Goal: Communication & Community: Answer question/provide support

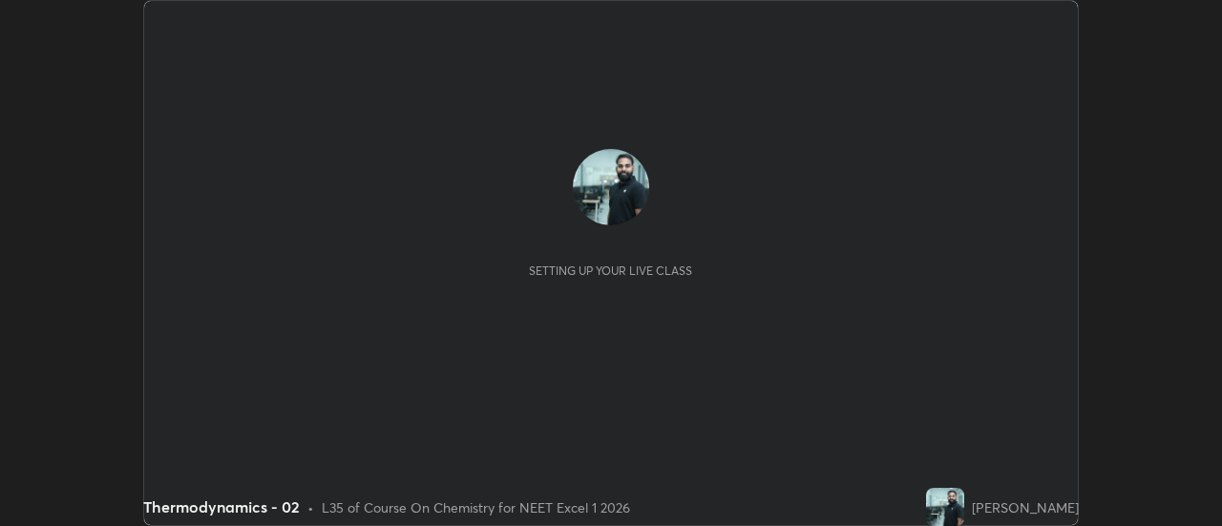
scroll to position [526, 1221]
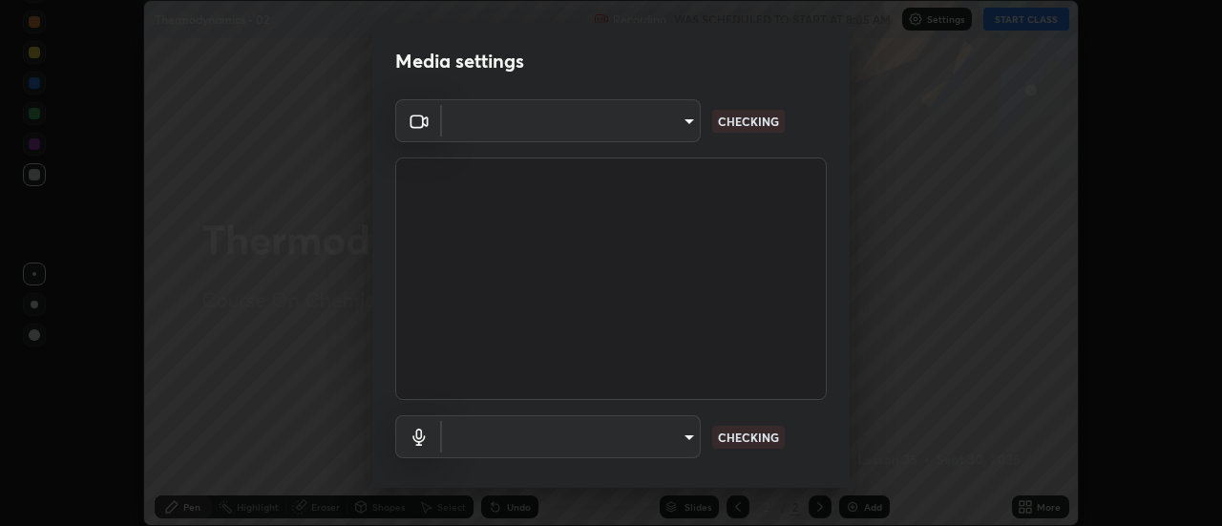
type input "44134bf7a8d99afe64d27264e9a53929b478b2256661848a109f17fa299ca795"
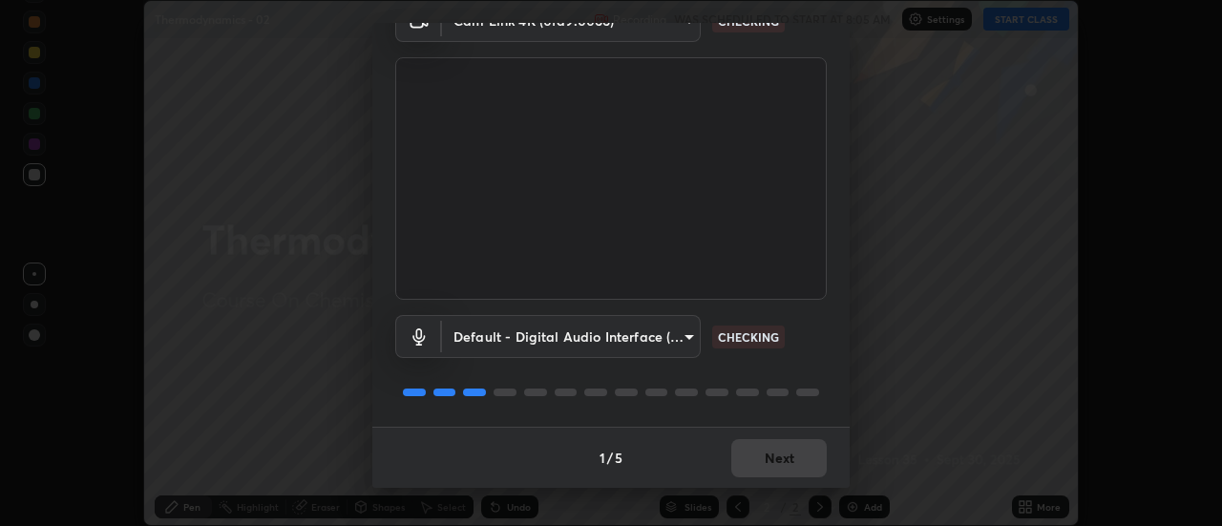
click at [687, 344] on body "Erase all Thermodynamics - 02 Recording WAS SCHEDULED TO START AT 8:05 AM Setti…" at bounding box center [611, 263] width 1222 height 526
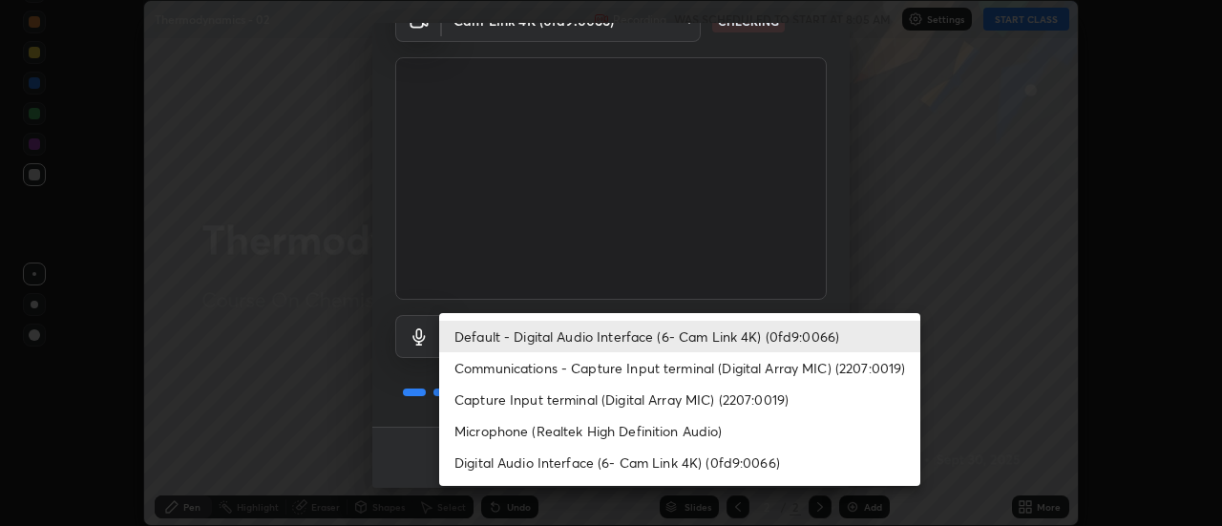
click at [683, 462] on li "Digital Audio Interface (6- Cam Link 4K) (0fd9:0066)" at bounding box center [679, 462] width 481 height 31
type input "1af621e1ed7b76384168e77dc64d639cd7d9a05f3c3968ad9a1a50a54d42bb4b"
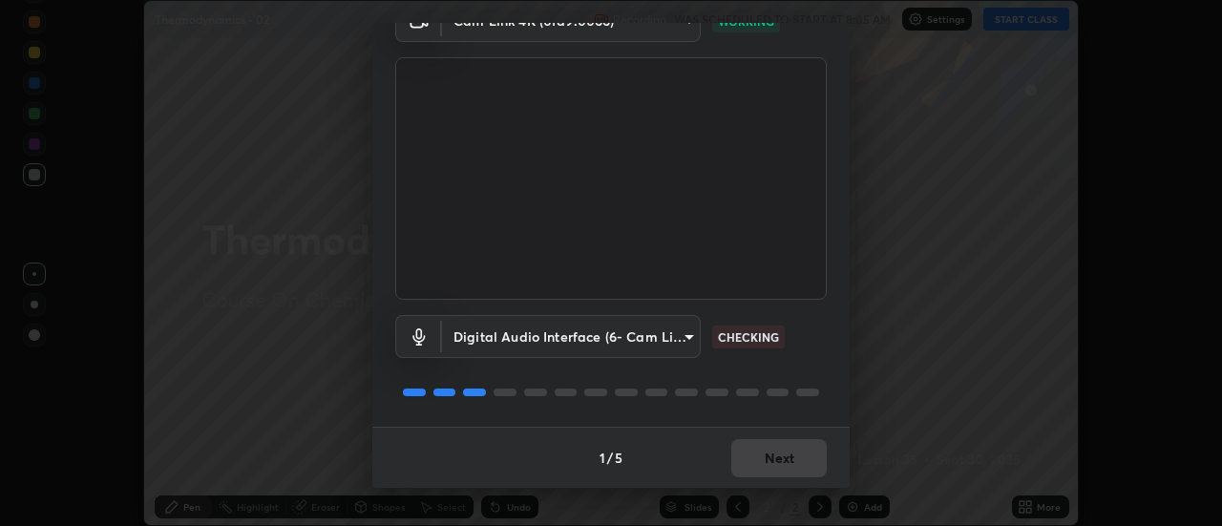
click at [783, 454] on div "1 / 5 Next" at bounding box center [610, 457] width 477 height 61
click at [782, 452] on div "1 / 5 Next" at bounding box center [610, 457] width 477 height 61
click at [782, 451] on div "1 / 5 Next" at bounding box center [610, 457] width 477 height 61
click at [785, 455] on div "1 / 5 Next" at bounding box center [610, 457] width 477 height 61
click at [786, 456] on div "1 / 5 Next" at bounding box center [610, 457] width 477 height 61
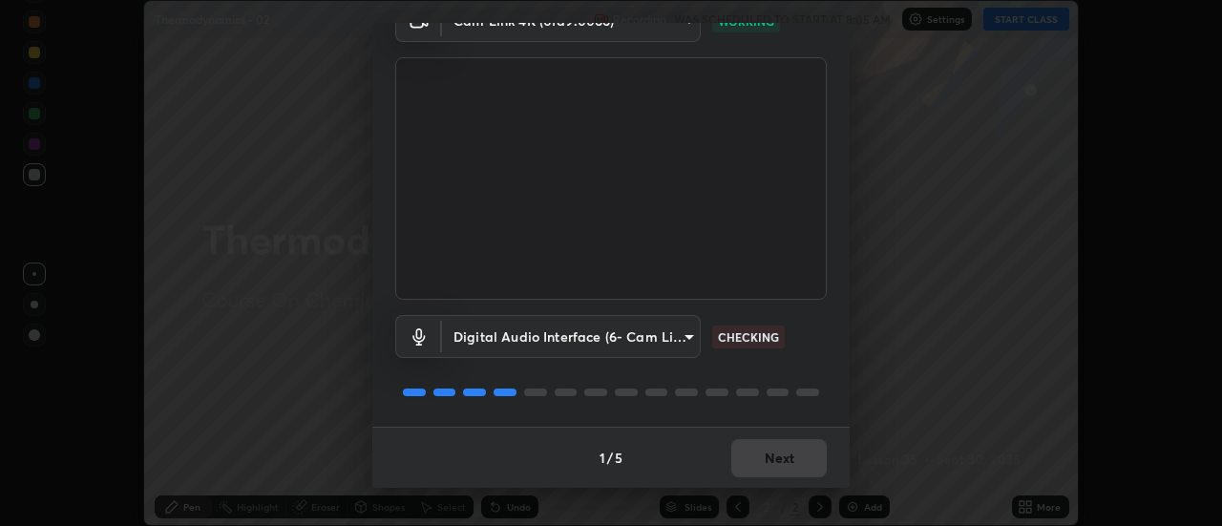
click at [784, 456] on div "1 / 5 Next" at bounding box center [610, 457] width 477 height 61
click at [784, 458] on div "1 / 5 Next" at bounding box center [610, 457] width 477 height 61
click at [782, 460] on div "1 / 5 Next" at bounding box center [610, 457] width 477 height 61
click at [786, 463] on div "1 / 5 Next" at bounding box center [610, 457] width 477 height 61
click at [787, 458] on div "1 / 5 Next" at bounding box center [610, 457] width 477 height 61
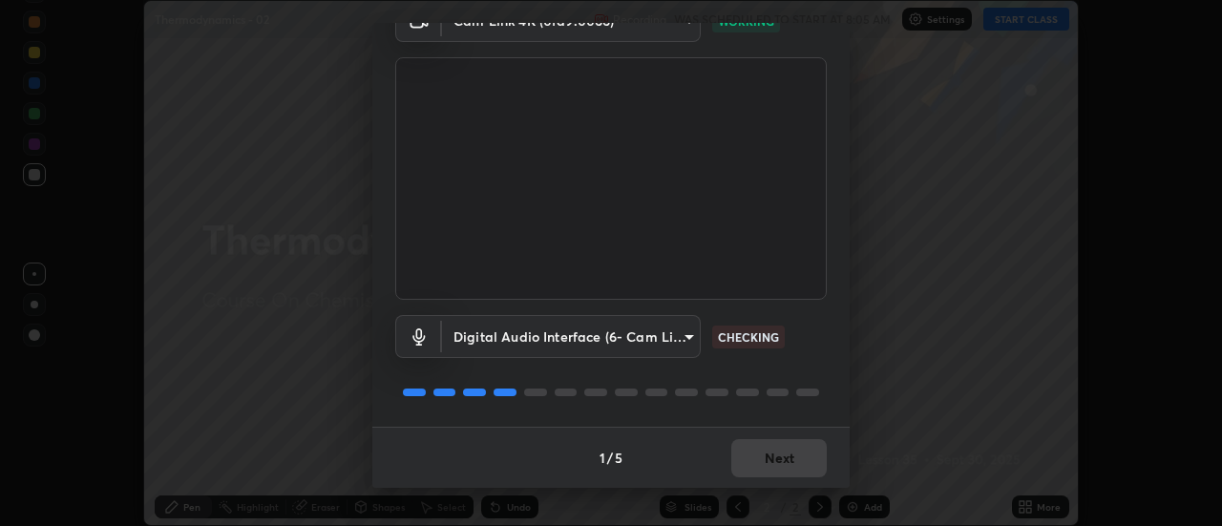
click at [788, 456] on div "1 / 5 Next" at bounding box center [610, 457] width 477 height 61
click at [791, 454] on div "1 / 5 Next" at bounding box center [610, 457] width 477 height 61
click at [795, 451] on div "1 / 5 Next" at bounding box center [610, 457] width 477 height 61
click at [796, 449] on div "1 / 5 Next" at bounding box center [610, 457] width 477 height 61
click at [793, 445] on div "1 / 5 Next" at bounding box center [610, 457] width 477 height 61
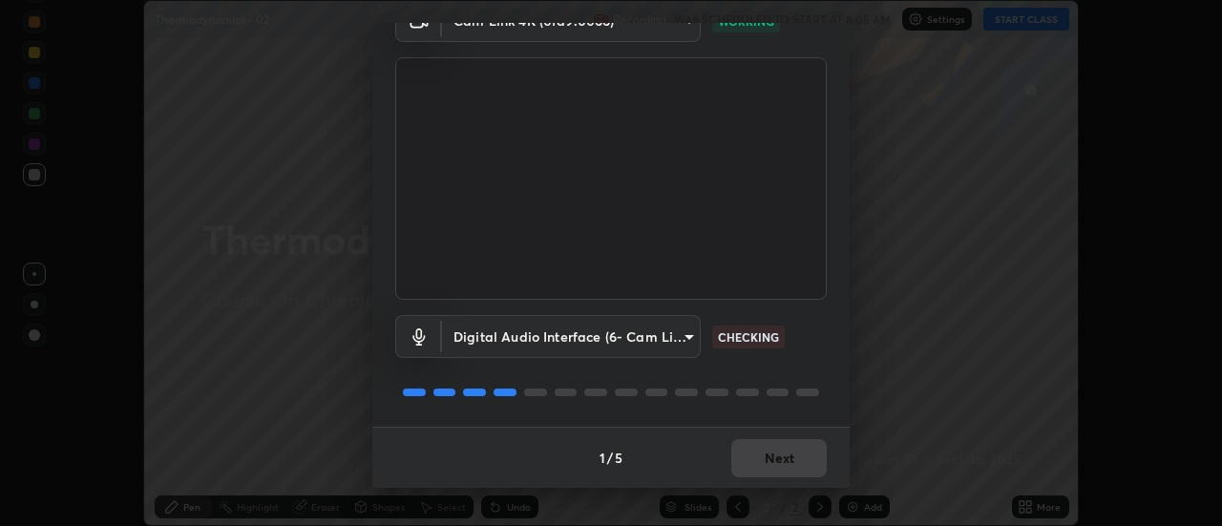
click at [793, 448] on div "1 / 5 Next" at bounding box center [610, 457] width 477 height 61
click at [791, 447] on div "1 / 5 Next" at bounding box center [610, 457] width 477 height 61
click at [792, 447] on div "1 / 5 Next" at bounding box center [610, 457] width 477 height 61
click at [793, 446] on div "1 / 5 Next" at bounding box center [610, 457] width 477 height 61
click at [794, 450] on div "1 / 5 Next" at bounding box center [610, 457] width 477 height 61
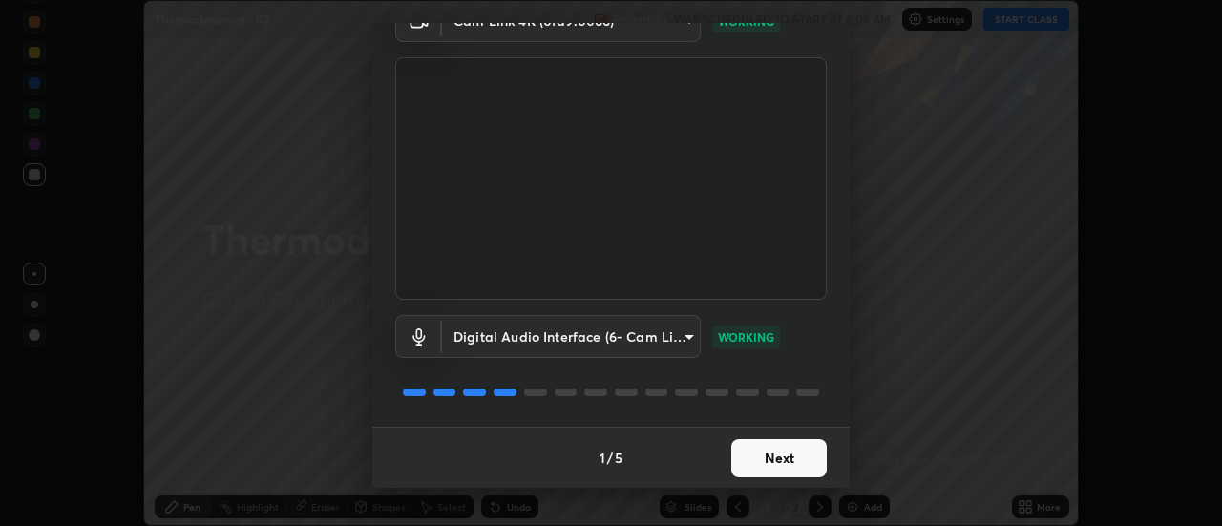
click at [797, 453] on button "Next" at bounding box center [778, 458] width 95 height 38
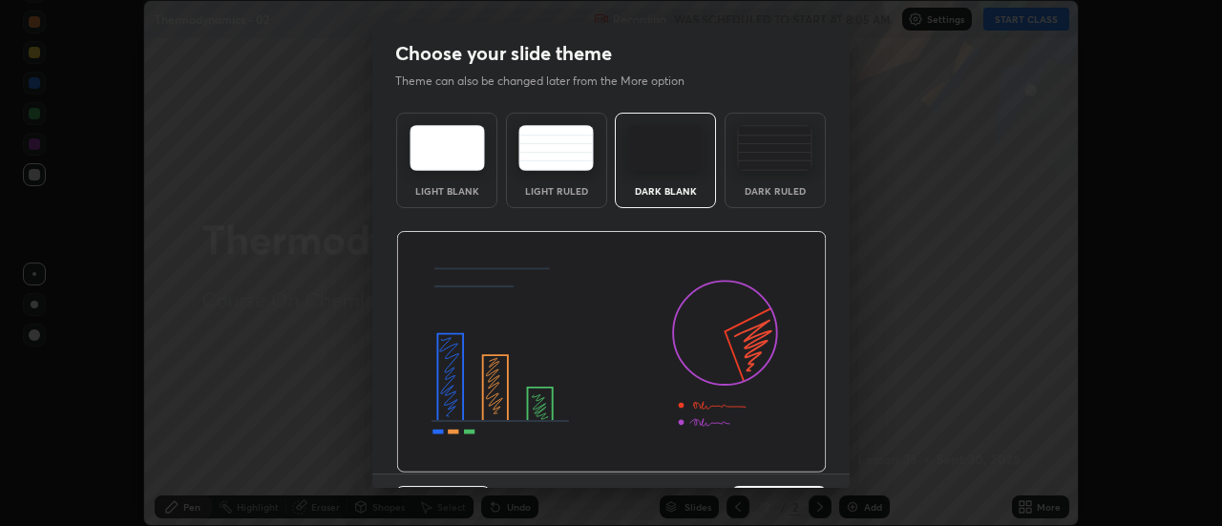
click at [799, 456] on img at bounding box center [611, 352] width 430 height 242
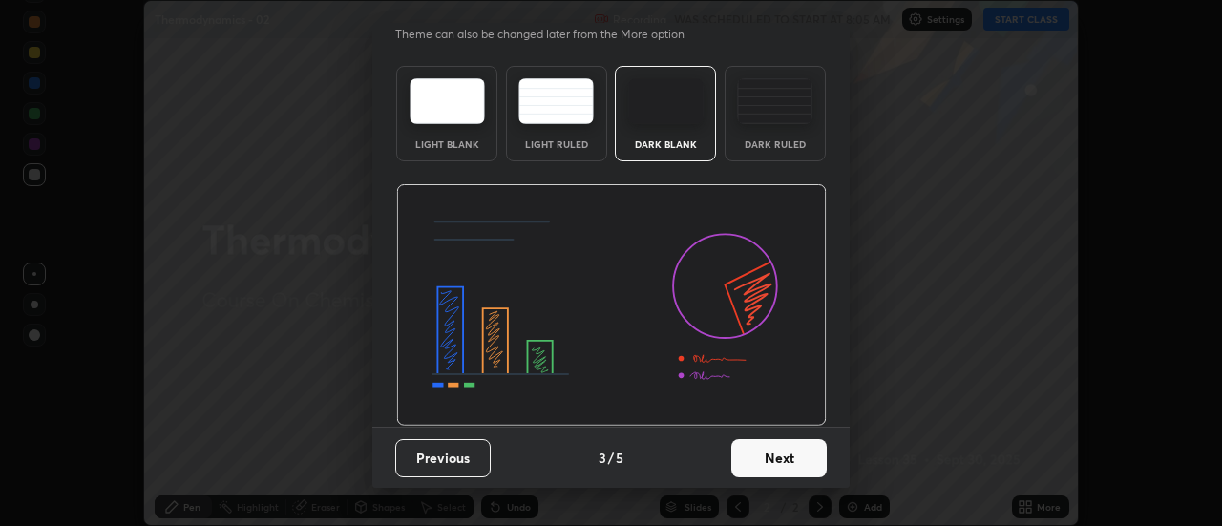
click at [804, 457] on button "Next" at bounding box center [778, 458] width 95 height 38
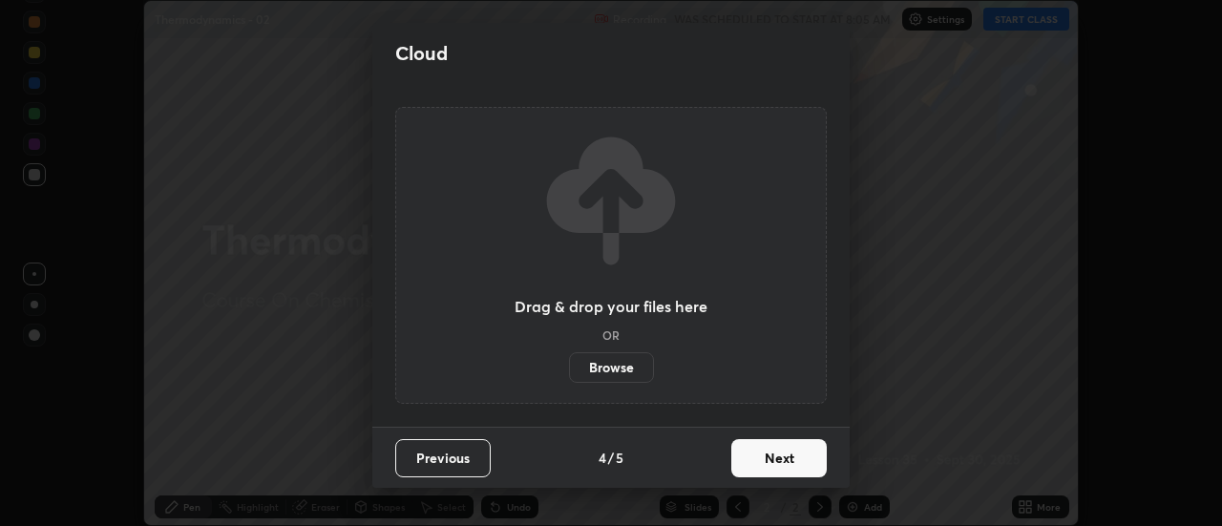
click at [804, 454] on button "Next" at bounding box center [778, 458] width 95 height 38
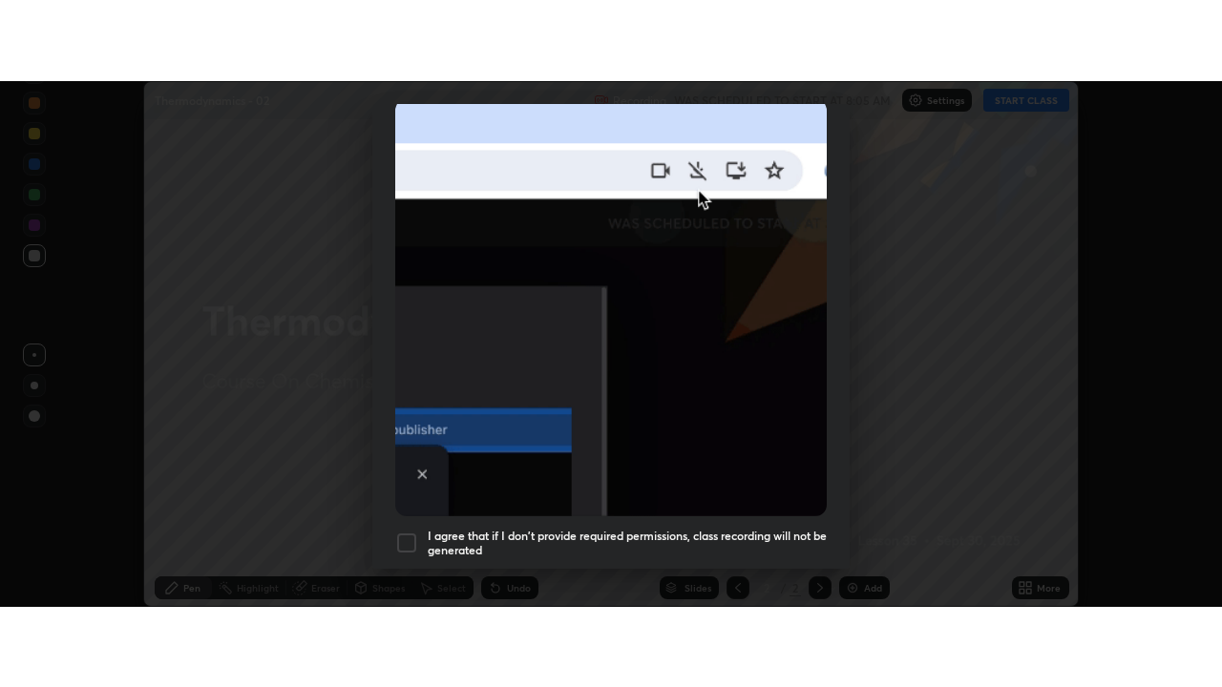
scroll to position [490, 0]
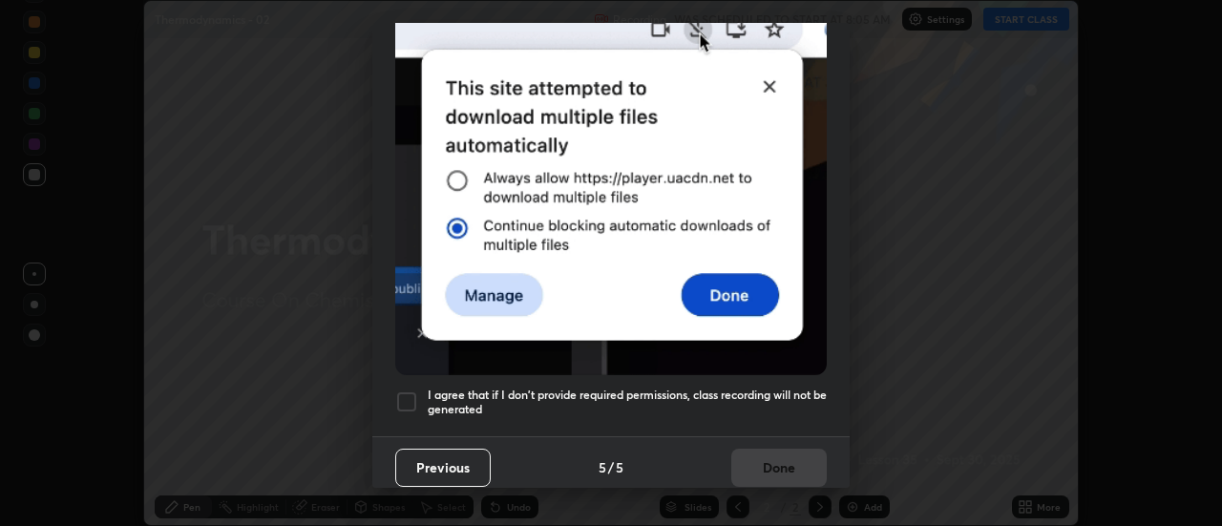
click at [711, 388] on h5 "I agree that if I don't provide required permissions, class recording will not …" at bounding box center [627, 403] width 399 height 30
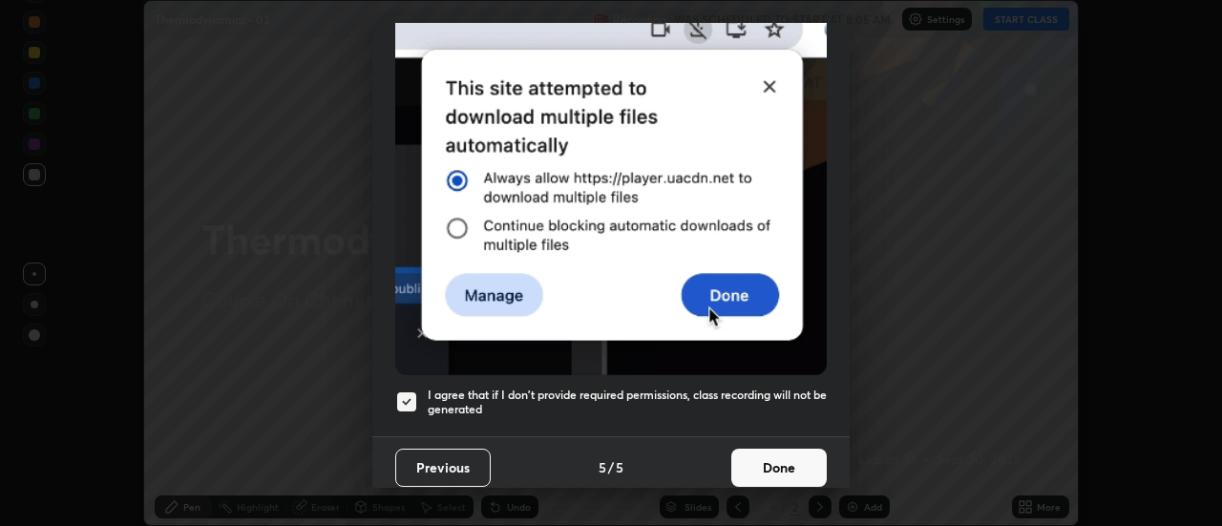
click at [796, 458] on button "Done" at bounding box center [778, 468] width 95 height 38
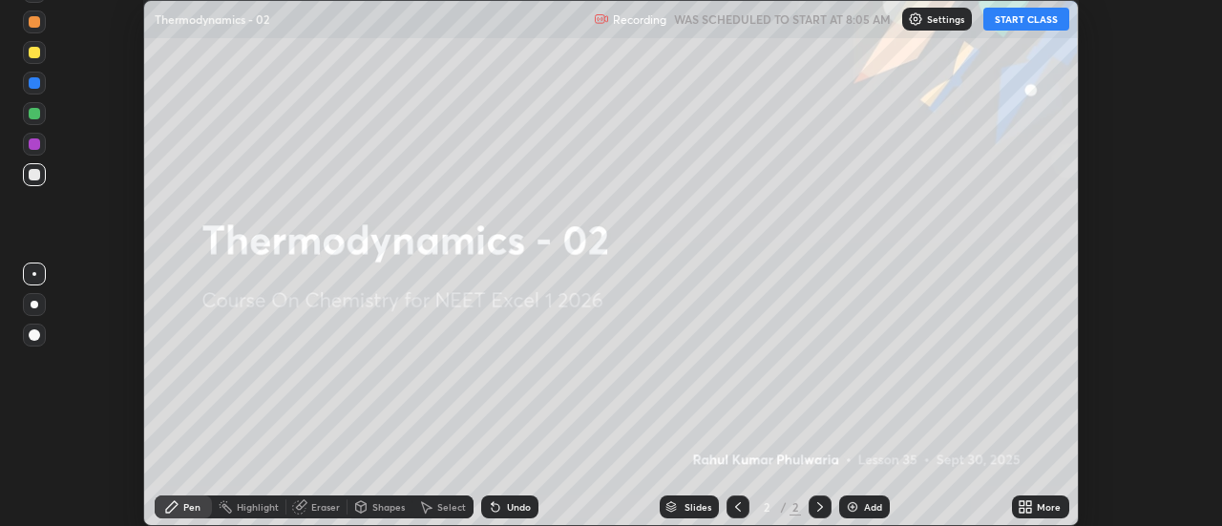
click at [1024, 508] on icon at bounding box center [1021, 510] width 5 height 5
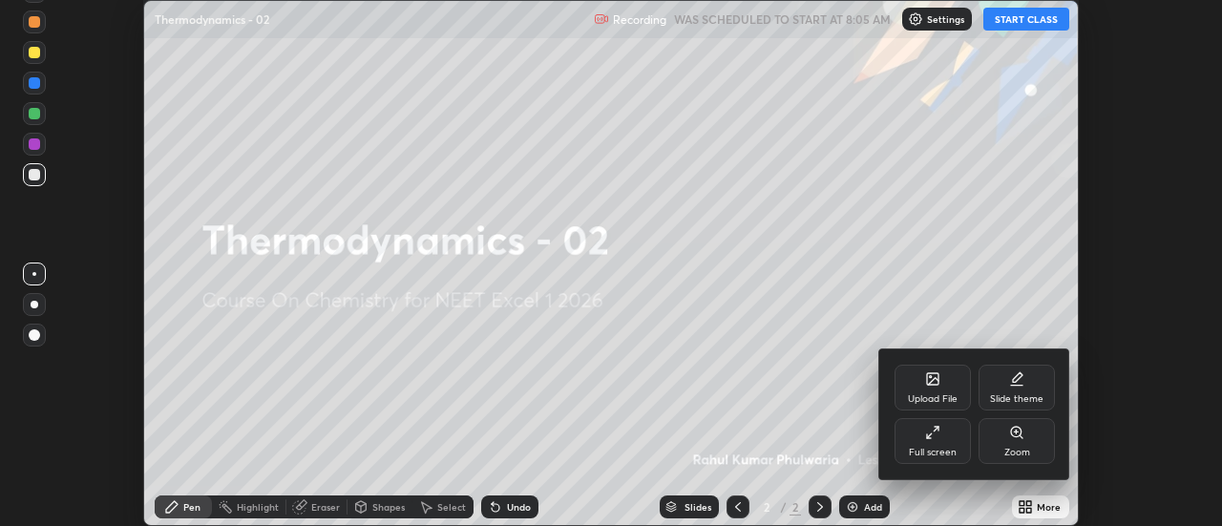
click at [942, 448] on div "Full screen" at bounding box center [933, 453] width 48 height 10
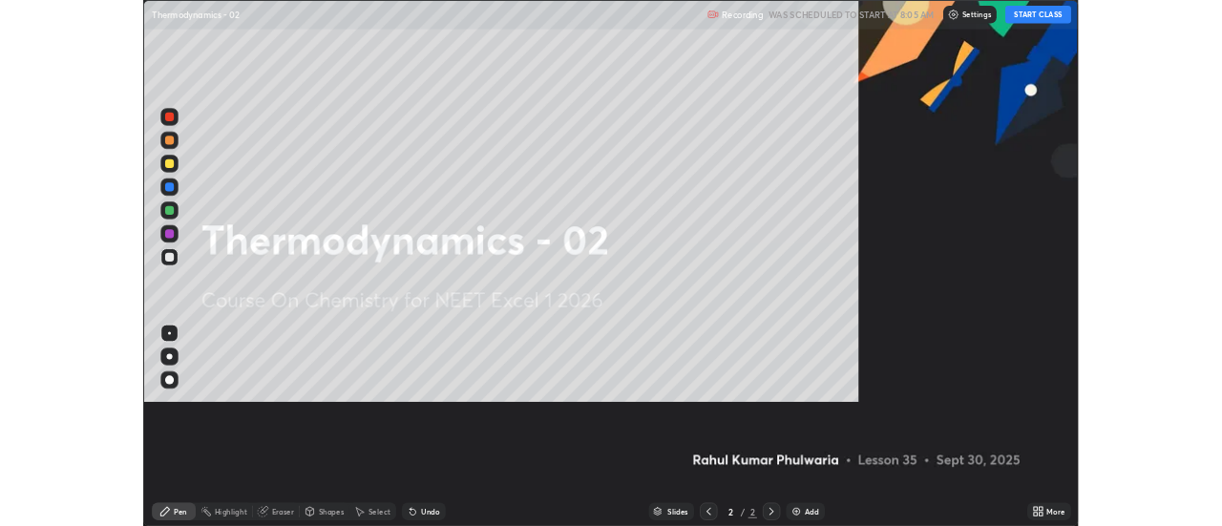
scroll to position [687, 1222]
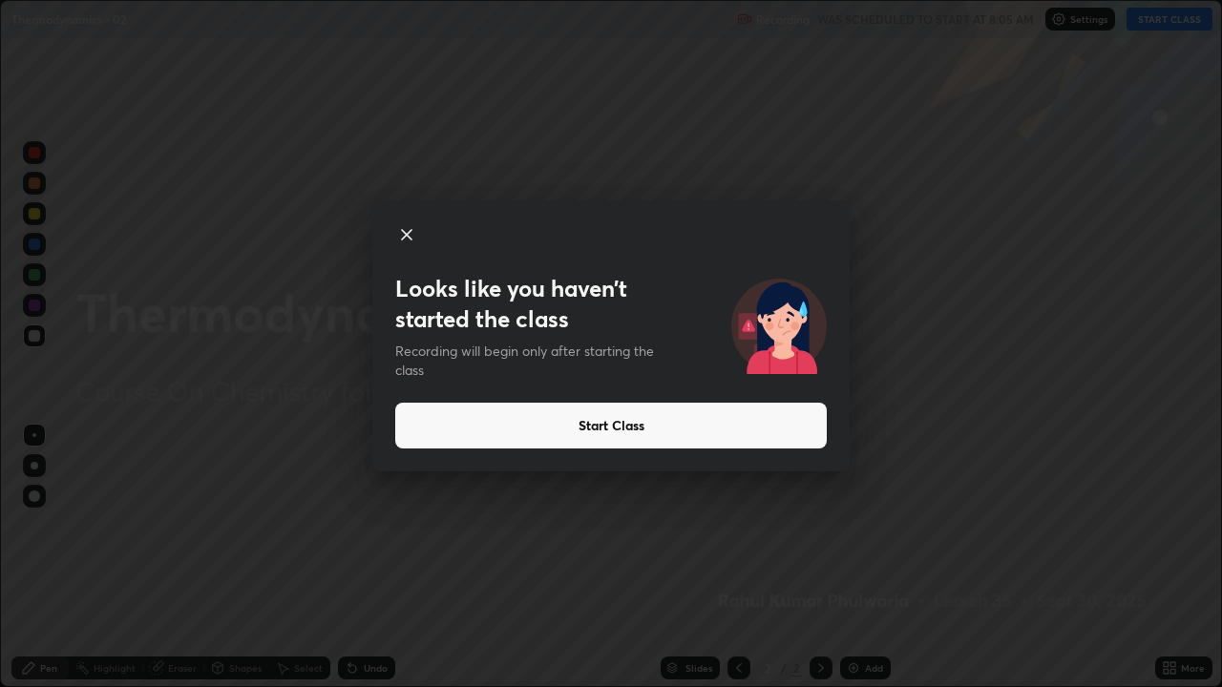
click at [426, 432] on button "Start Class" at bounding box center [610, 426] width 431 height 46
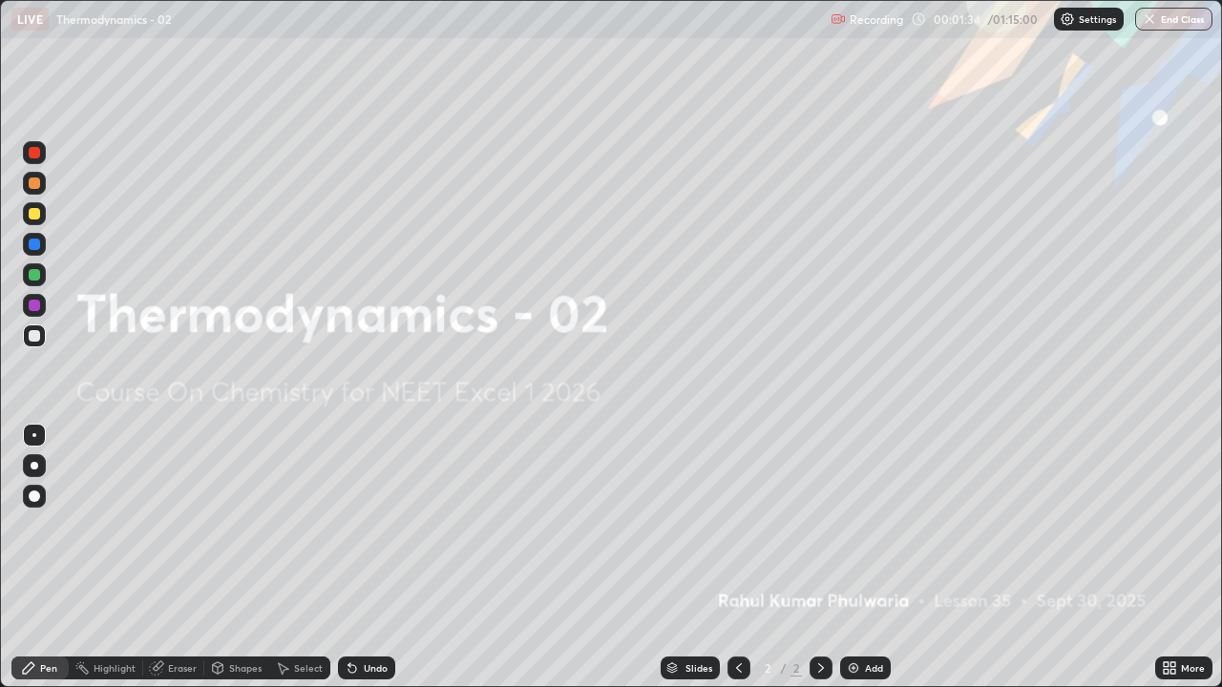
click at [853, 525] on img at bounding box center [853, 668] width 15 height 15
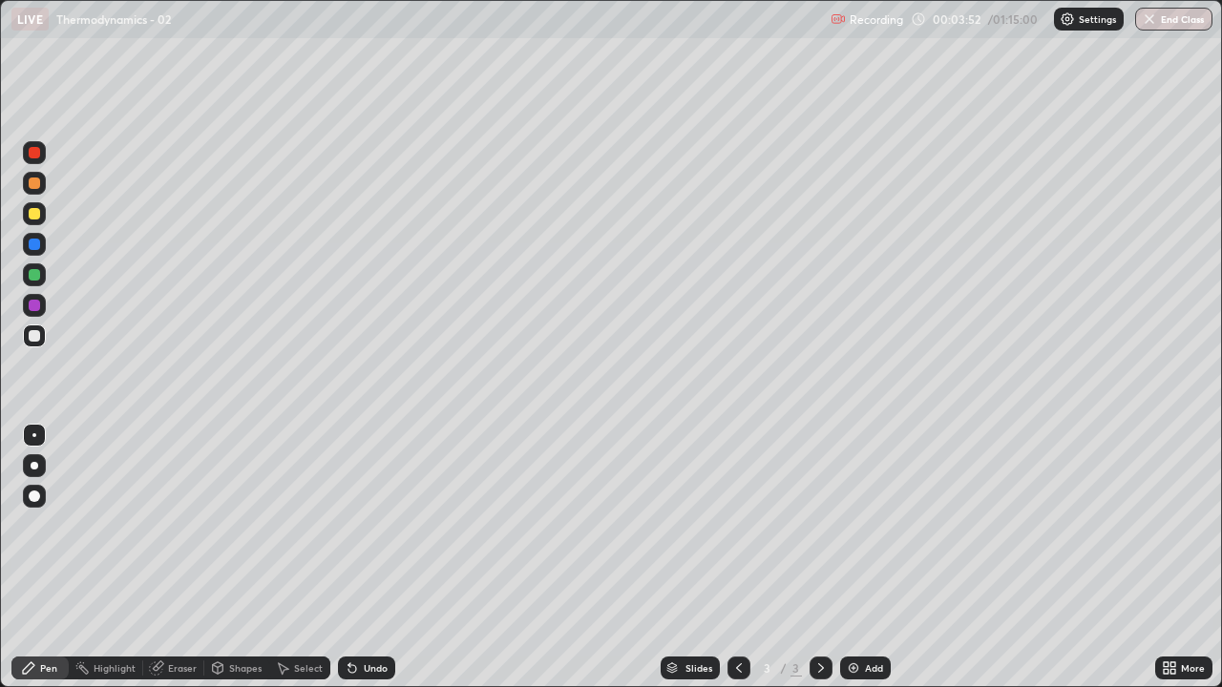
click at [351, 525] on icon at bounding box center [352, 669] width 8 height 8
click at [359, 525] on div "Undo" at bounding box center [366, 668] width 57 height 23
click at [367, 525] on div "Undo" at bounding box center [376, 668] width 24 height 10
click at [370, 525] on div "Undo" at bounding box center [376, 668] width 24 height 10
click at [179, 525] on div "Eraser" at bounding box center [182, 668] width 29 height 10
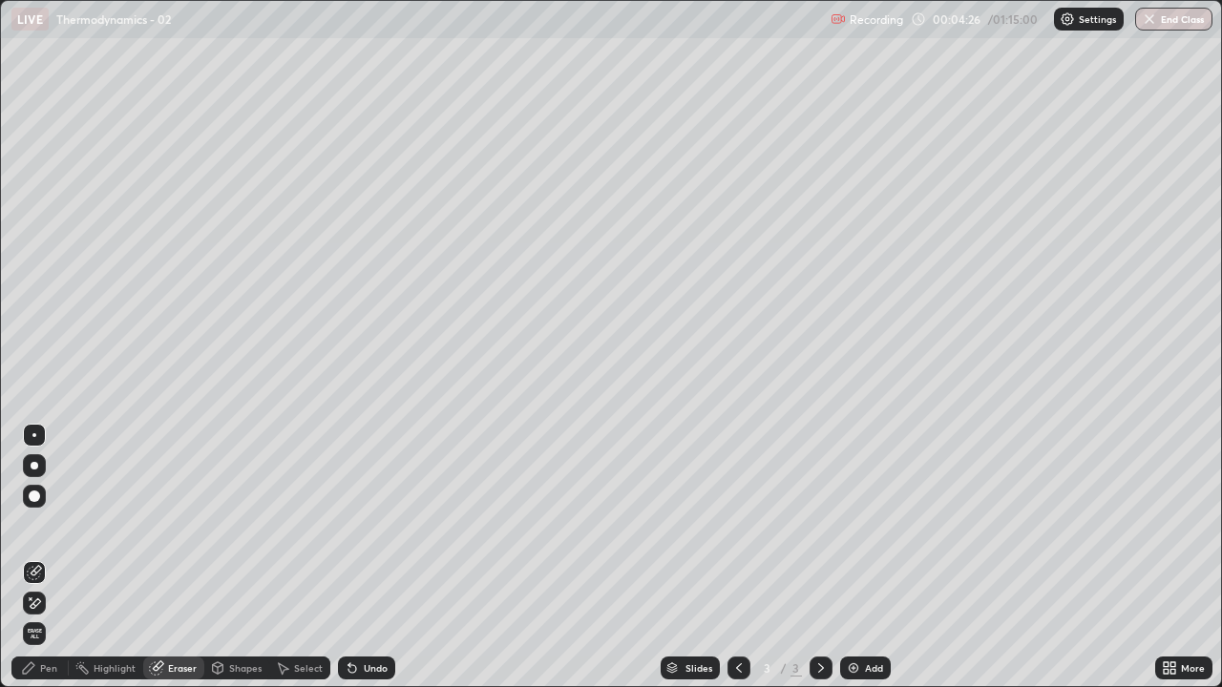
click at [48, 525] on div "Pen" at bounding box center [39, 668] width 57 height 23
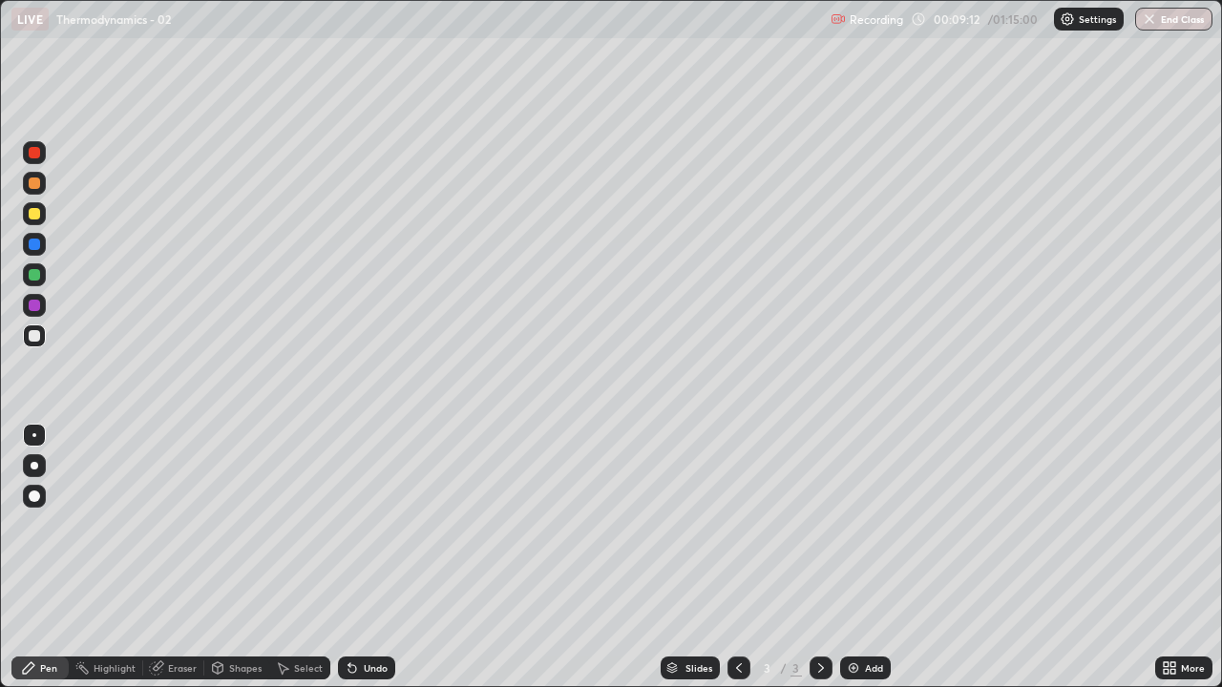
click at [856, 525] on img at bounding box center [853, 668] width 15 height 15
click at [171, 525] on div "Eraser" at bounding box center [173, 668] width 61 height 23
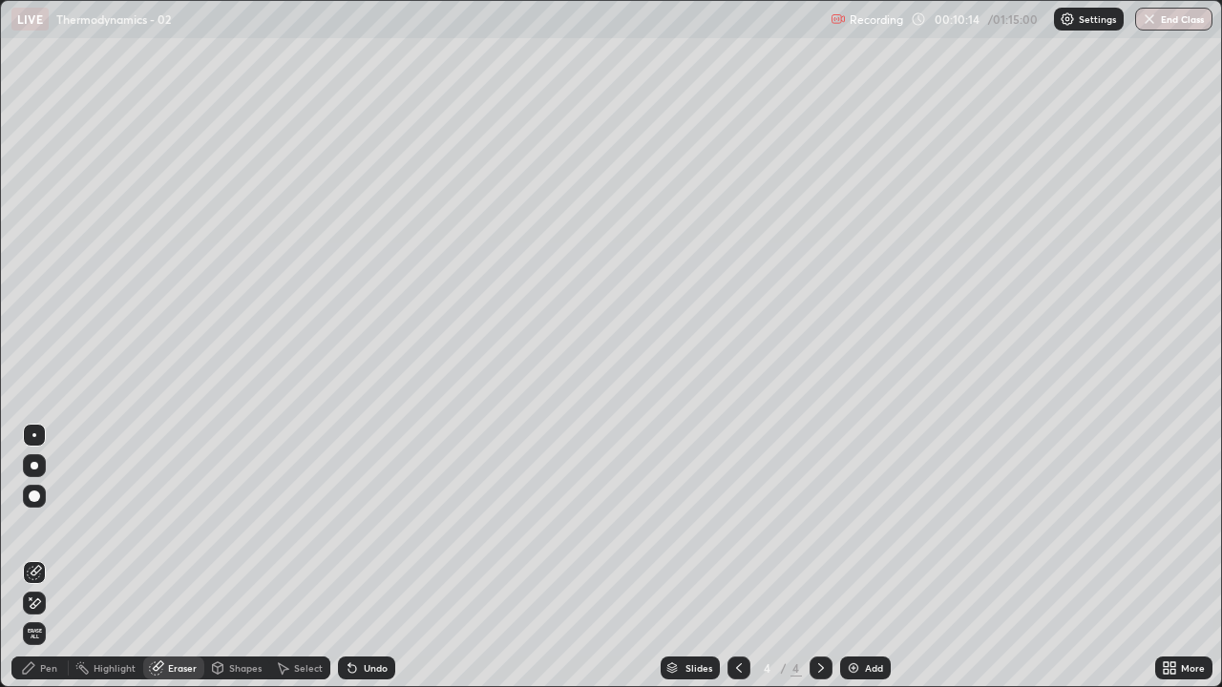
click at [40, 525] on div "Pen" at bounding box center [48, 668] width 17 height 10
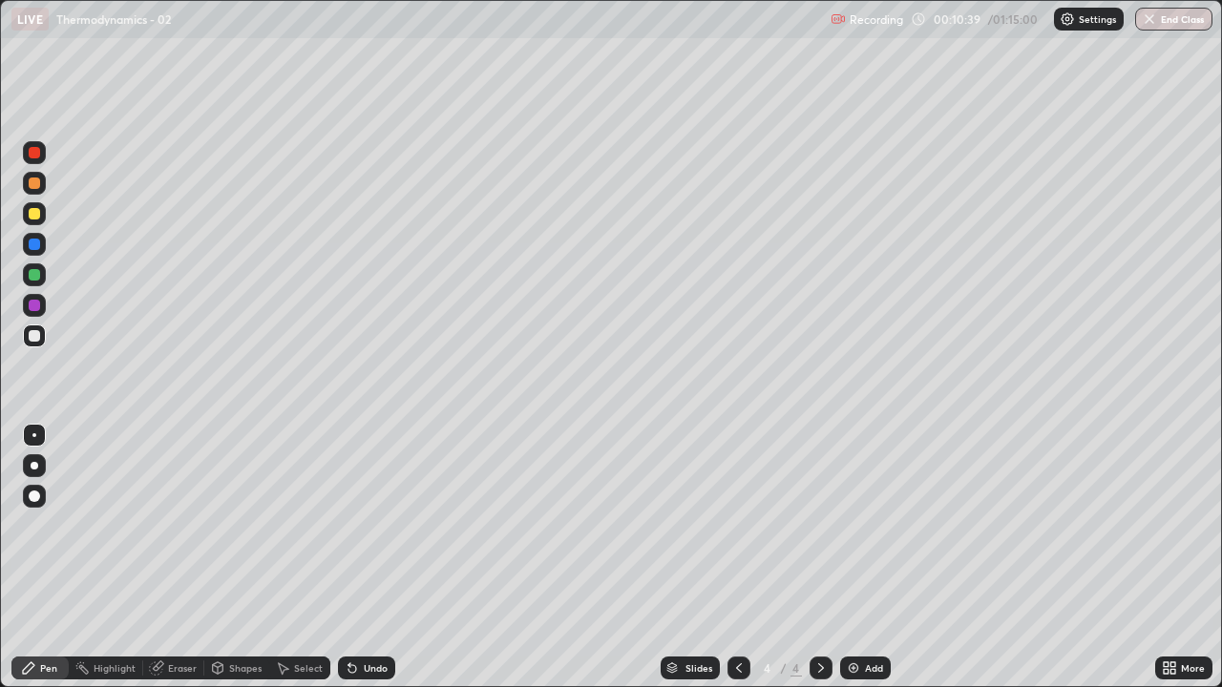
click at [181, 525] on div "Eraser" at bounding box center [182, 668] width 29 height 10
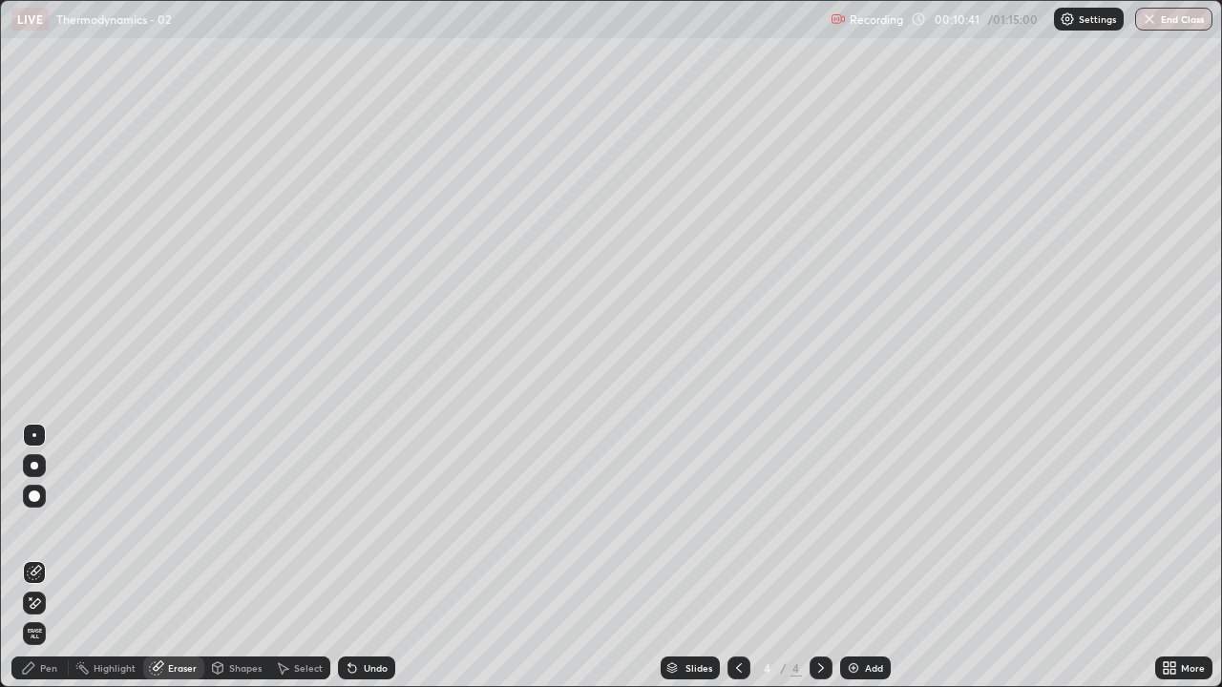
click at [44, 525] on div "Pen" at bounding box center [48, 668] width 17 height 10
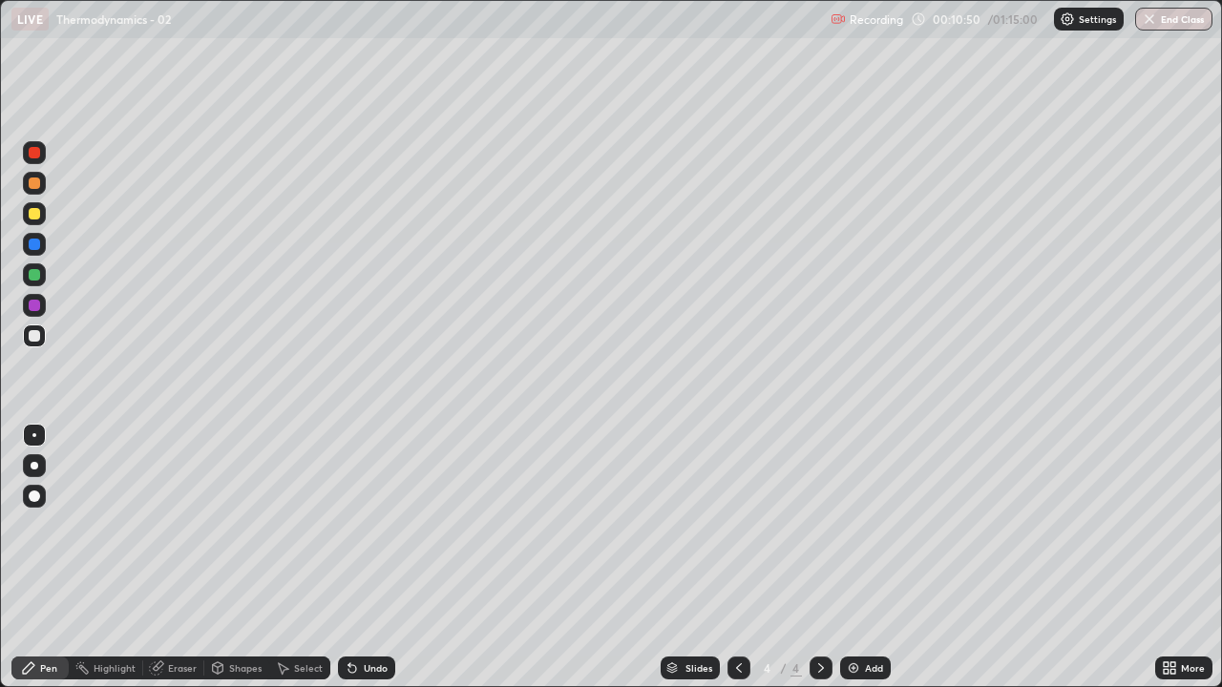
click at [366, 525] on div "Undo" at bounding box center [376, 668] width 24 height 10
click at [854, 525] on img at bounding box center [853, 668] width 15 height 15
click at [856, 525] on img at bounding box center [853, 668] width 15 height 15
click at [34, 215] on div at bounding box center [34, 213] width 11 height 11
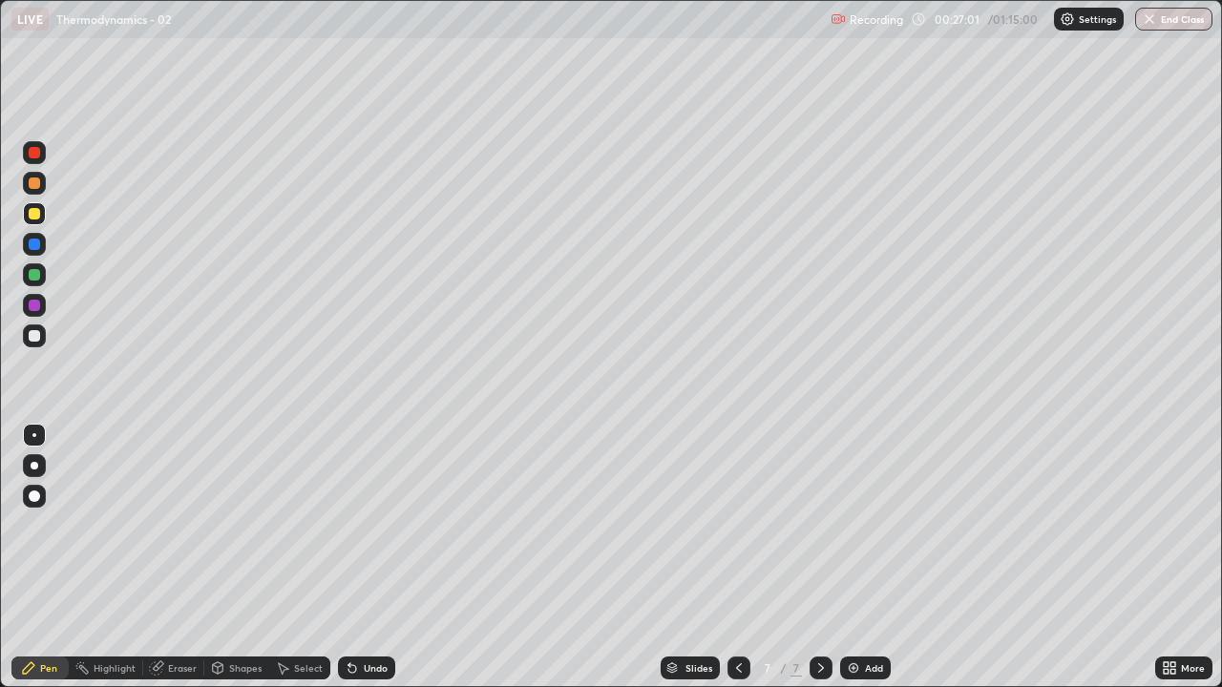
click at [176, 525] on div "Eraser" at bounding box center [182, 668] width 29 height 10
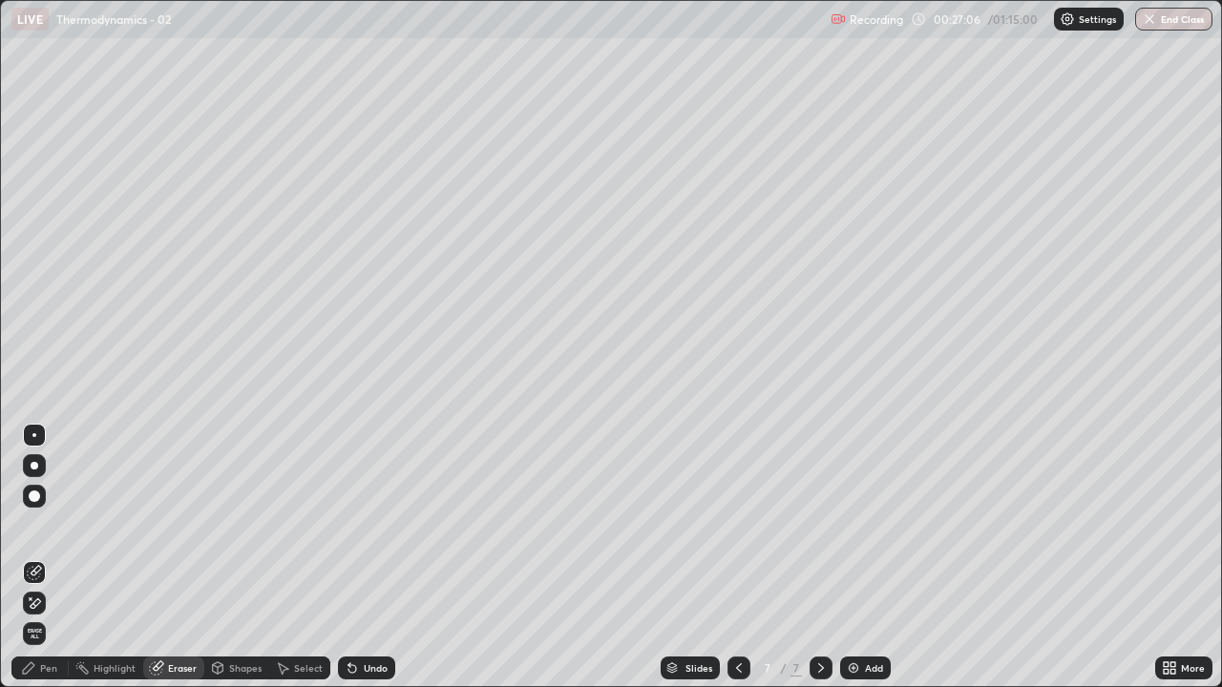
click at [31, 525] on icon at bounding box center [28, 668] width 15 height 15
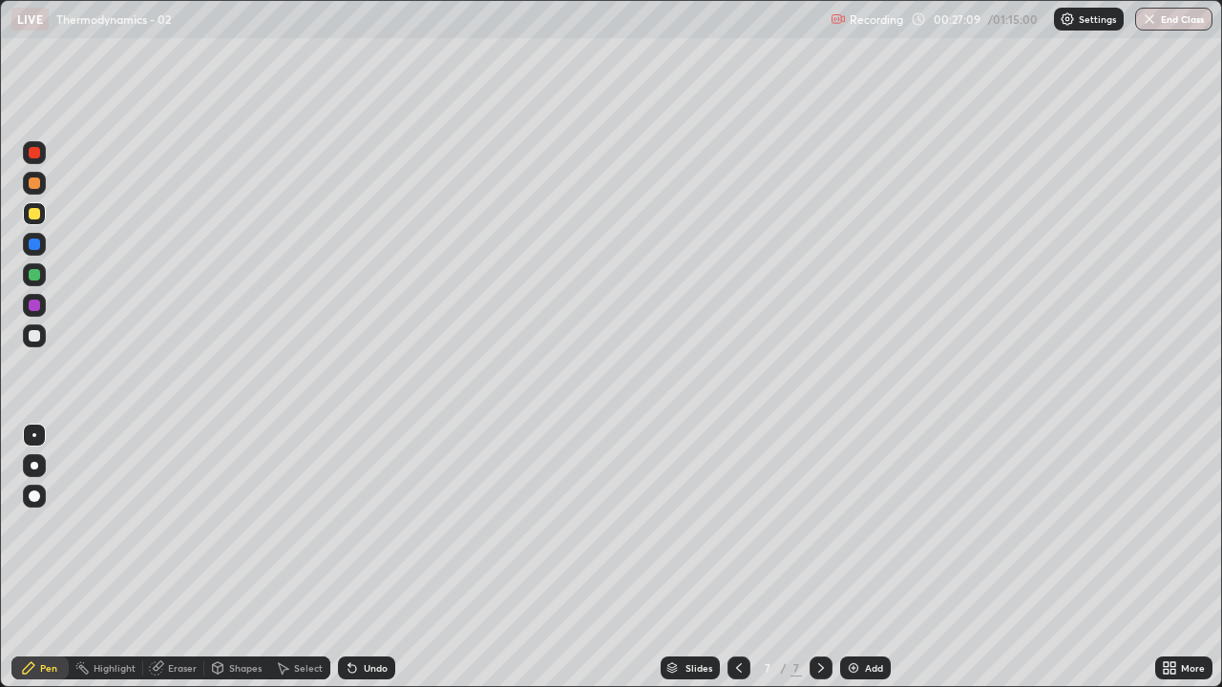
click at [32, 336] on div at bounding box center [34, 335] width 11 height 11
click at [34, 337] on div at bounding box center [34, 335] width 11 height 11
click at [865, 525] on div "Add" at bounding box center [874, 668] width 18 height 10
click at [169, 525] on div "Eraser" at bounding box center [182, 668] width 29 height 10
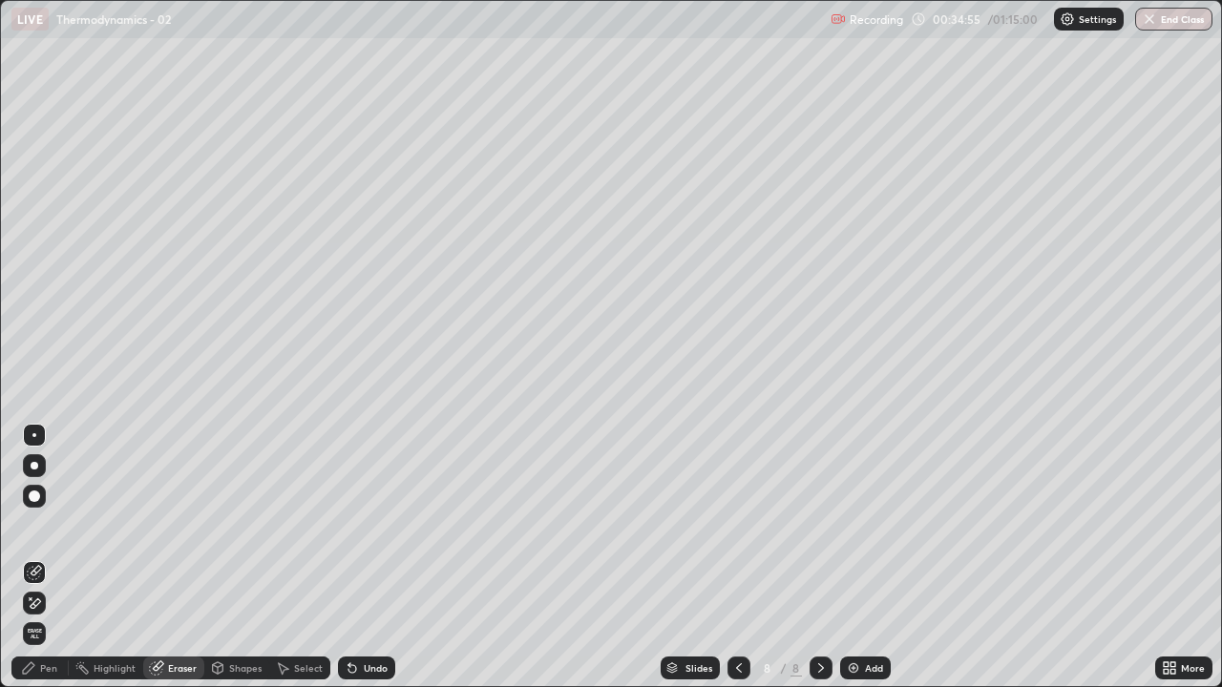
click at [48, 525] on div "Pen" at bounding box center [48, 668] width 17 height 10
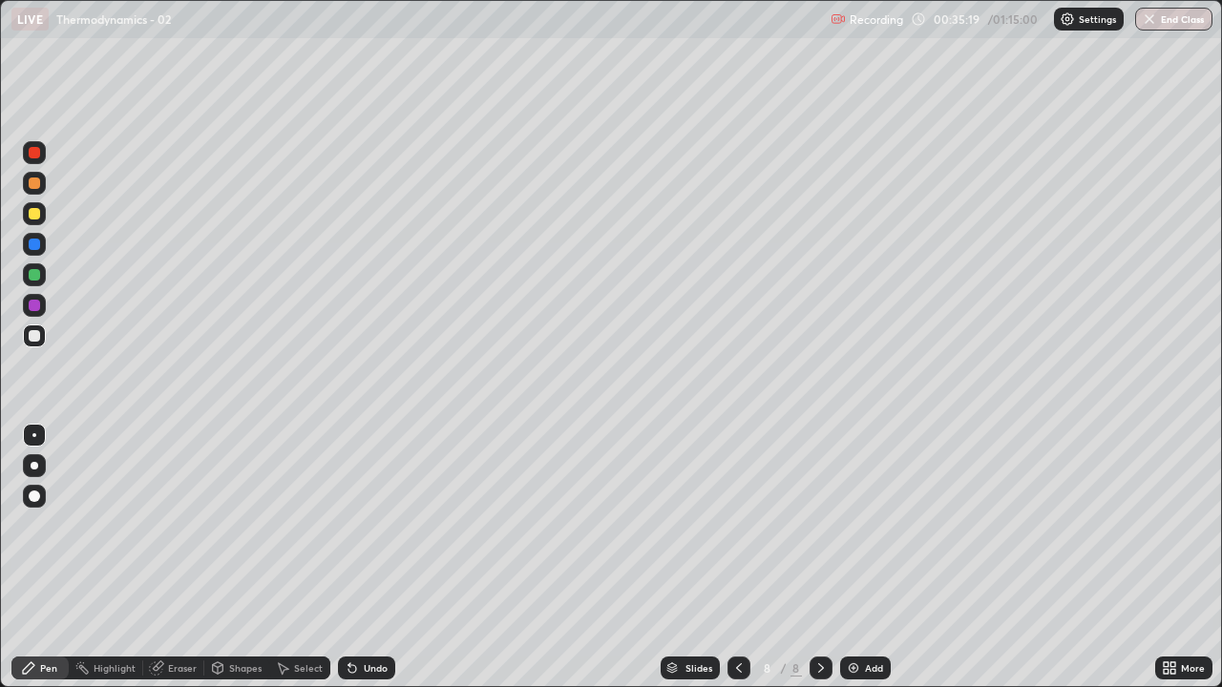
click at [165, 525] on div "Eraser" at bounding box center [173, 668] width 61 height 23
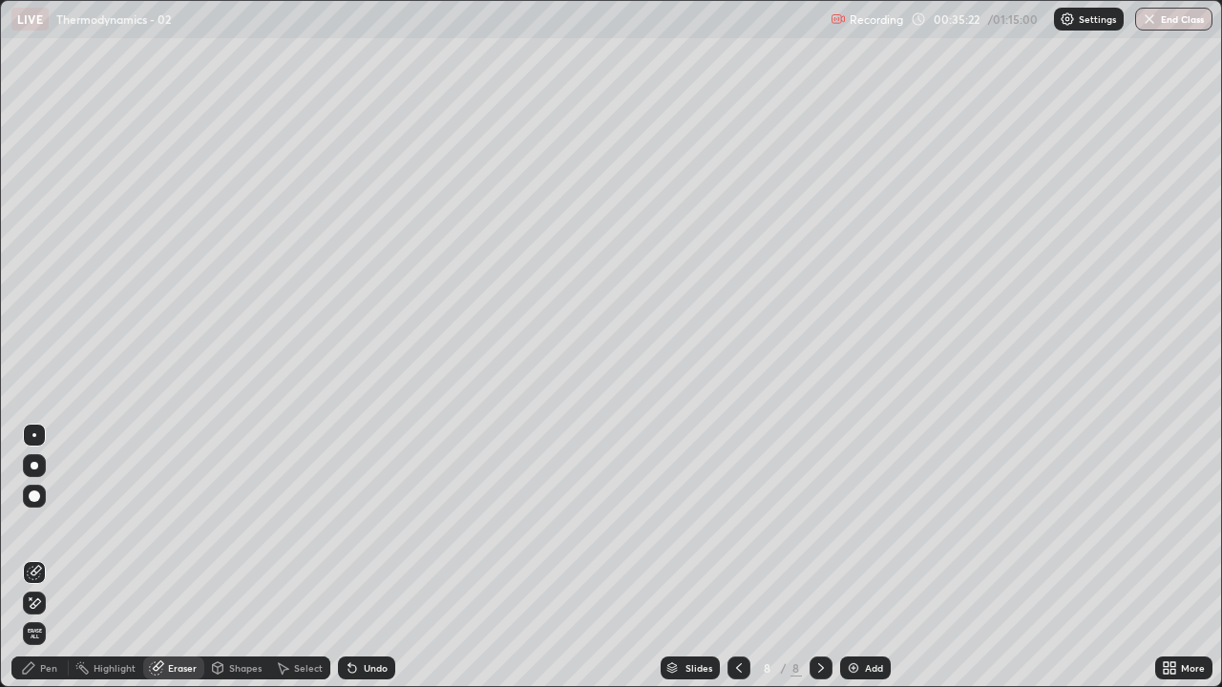
click at [49, 525] on div "Pen" at bounding box center [48, 668] width 17 height 10
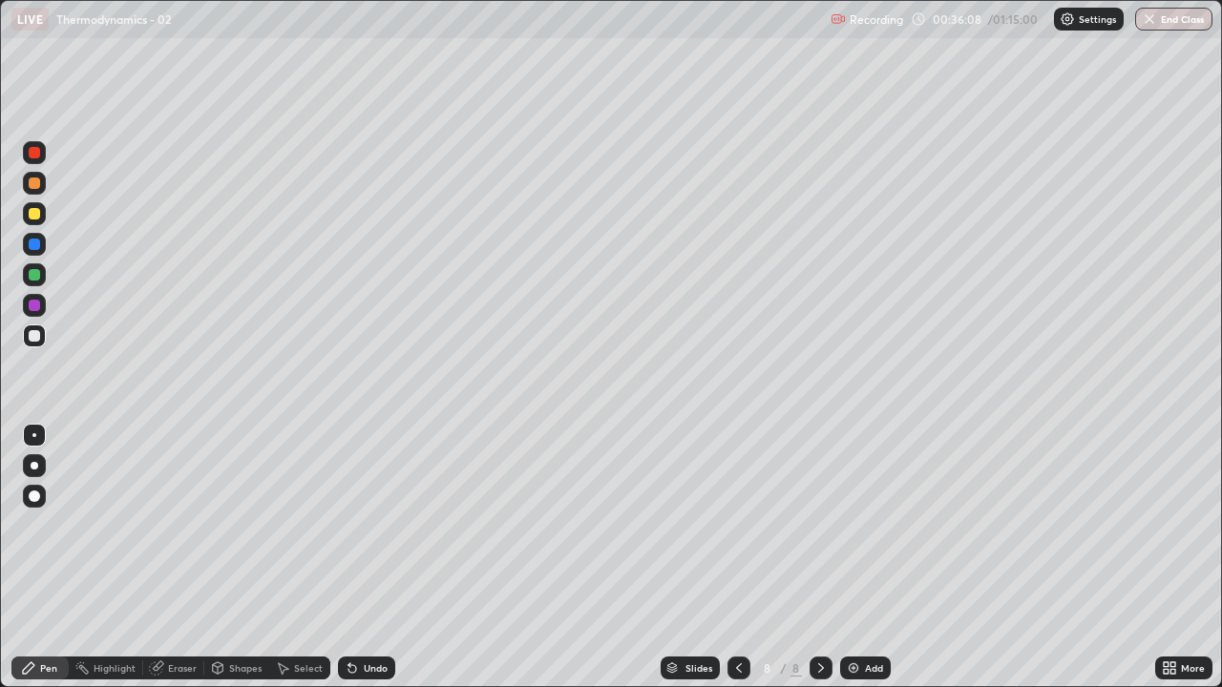
click at [185, 525] on div "Eraser" at bounding box center [182, 668] width 29 height 10
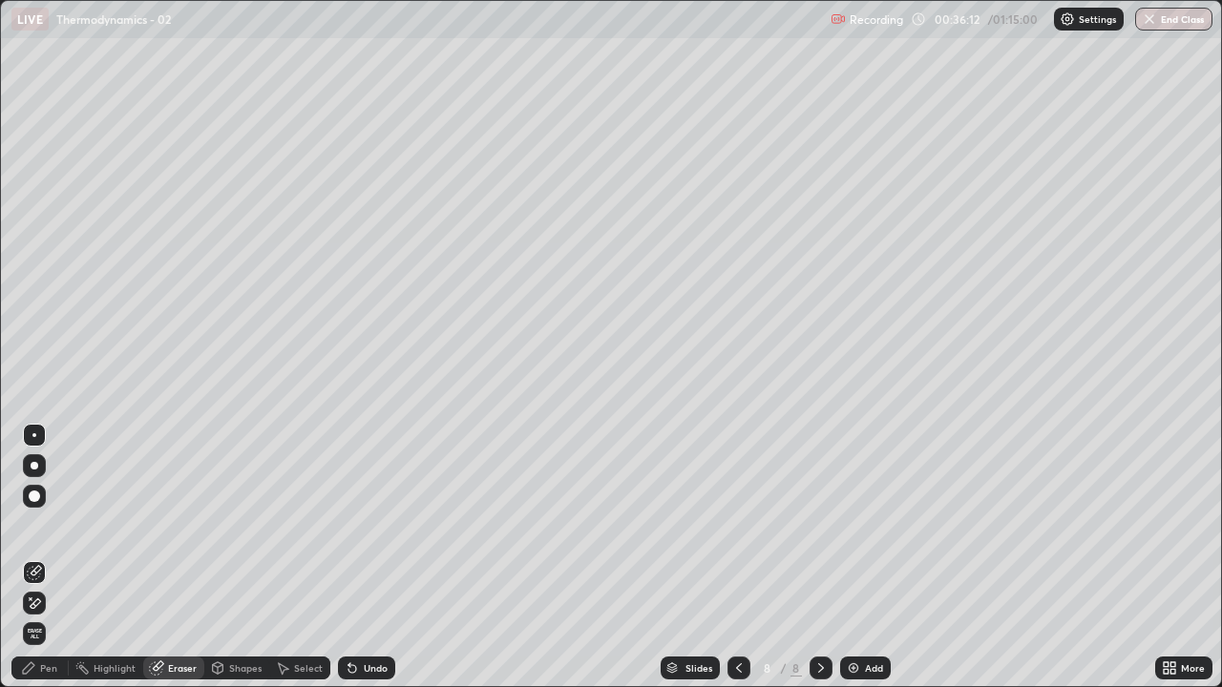
click at [53, 525] on div "Pen" at bounding box center [48, 668] width 17 height 10
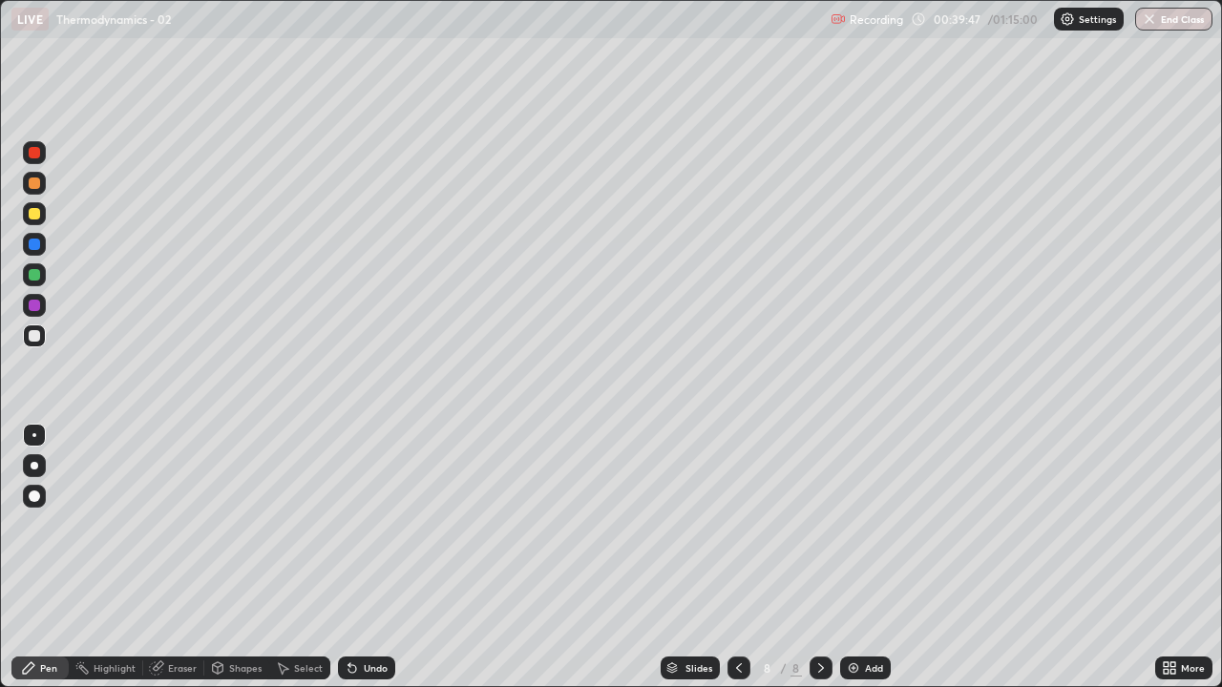
click at [177, 525] on div "Eraser" at bounding box center [182, 668] width 29 height 10
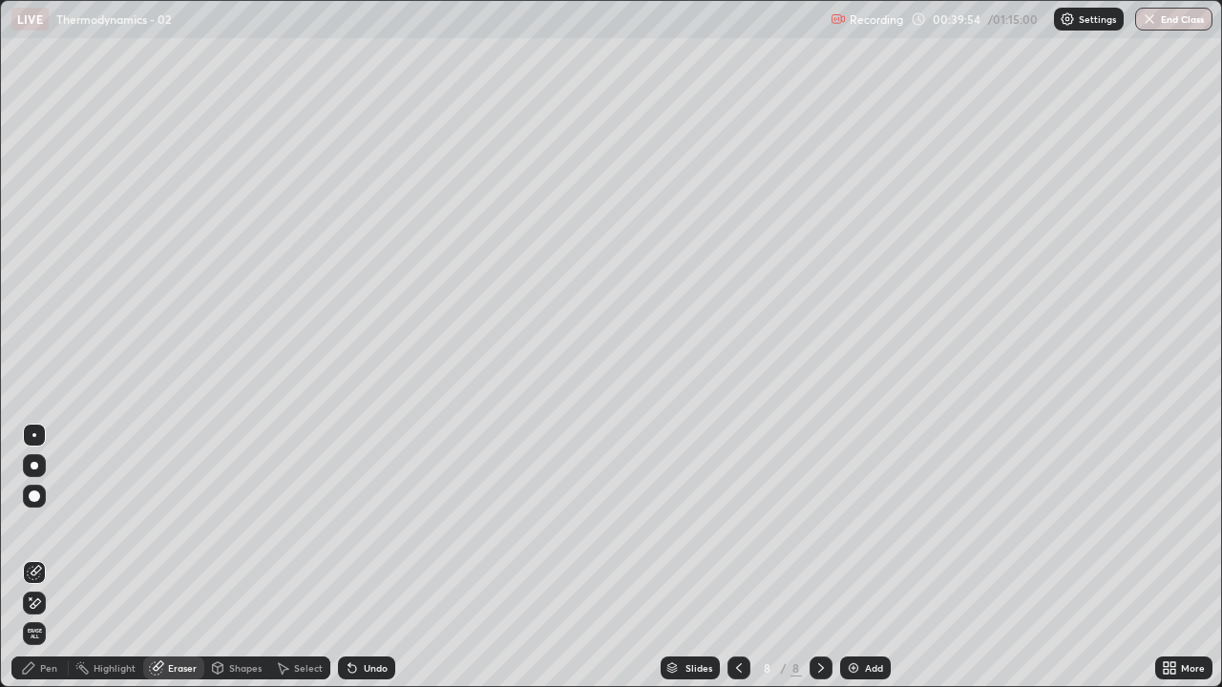
click at [45, 525] on div "Pen" at bounding box center [48, 668] width 17 height 10
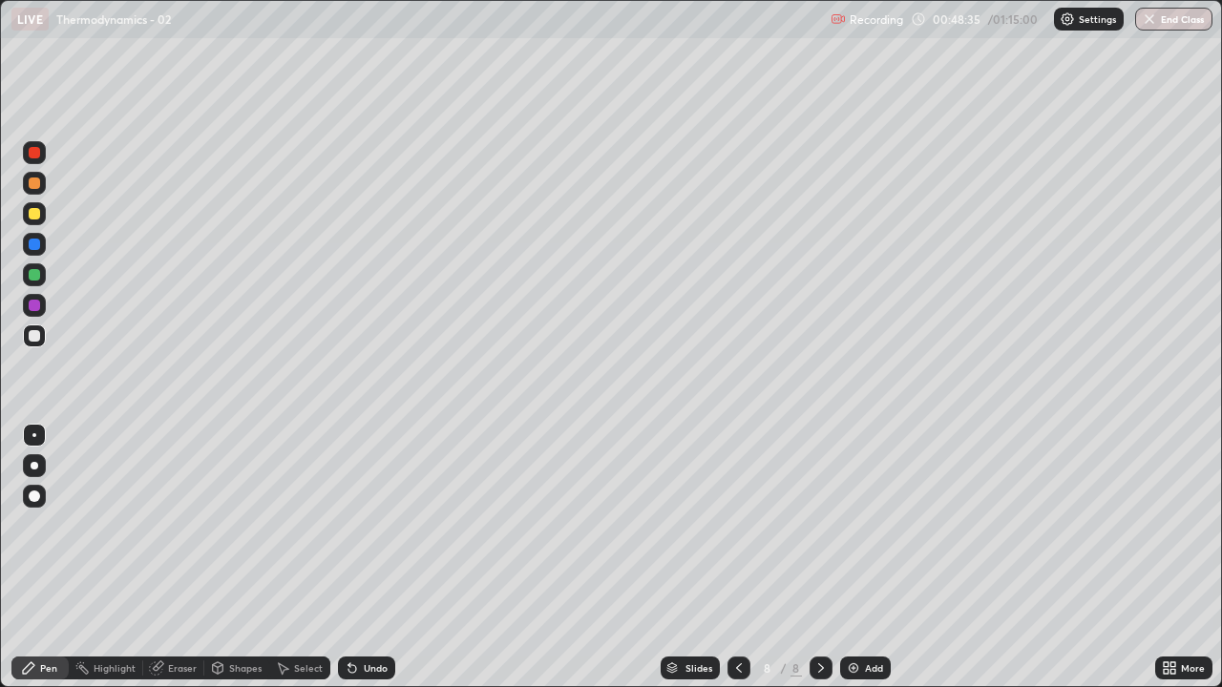
click at [859, 525] on div "Add" at bounding box center [865, 668] width 51 height 23
click at [850, 525] on img at bounding box center [853, 668] width 15 height 15
click at [31, 218] on div at bounding box center [34, 213] width 11 height 11
click at [161, 525] on icon at bounding box center [156, 668] width 15 height 15
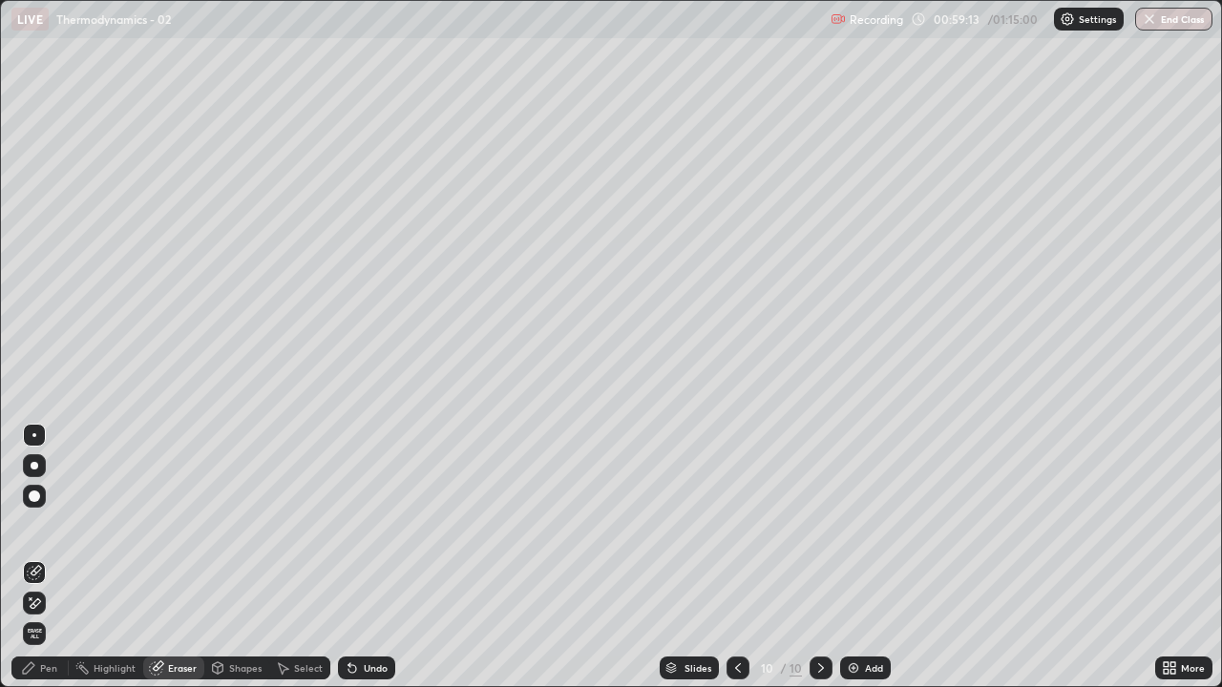
click at [45, 525] on div "Pen" at bounding box center [48, 668] width 17 height 10
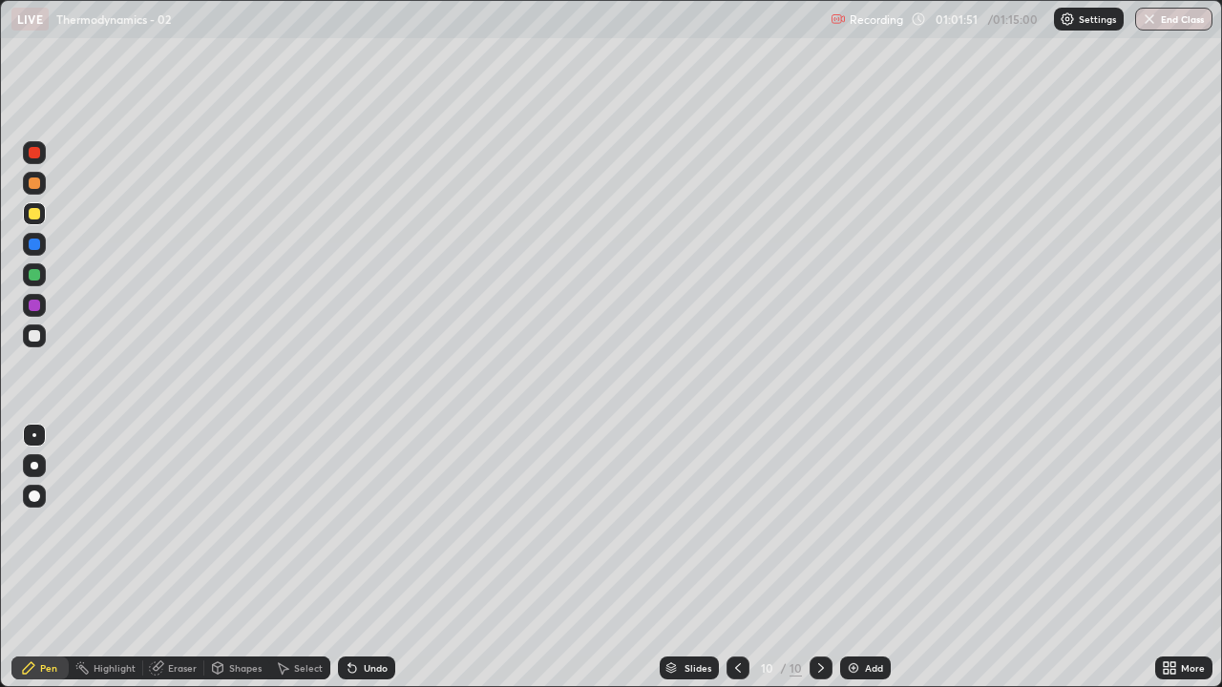
click at [32, 341] on div at bounding box center [34, 335] width 11 height 11
click at [861, 525] on div "Add" at bounding box center [865, 668] width 51 height 23
click at [872, 525] on div "Add" at bounding box center [874, 668] width 18 height 10
click at [34, 215] on div at bounding box center [34, 213] width 11 height 11
click at [44, 525] on div at bounding box center [34, 534] width 31 height 229
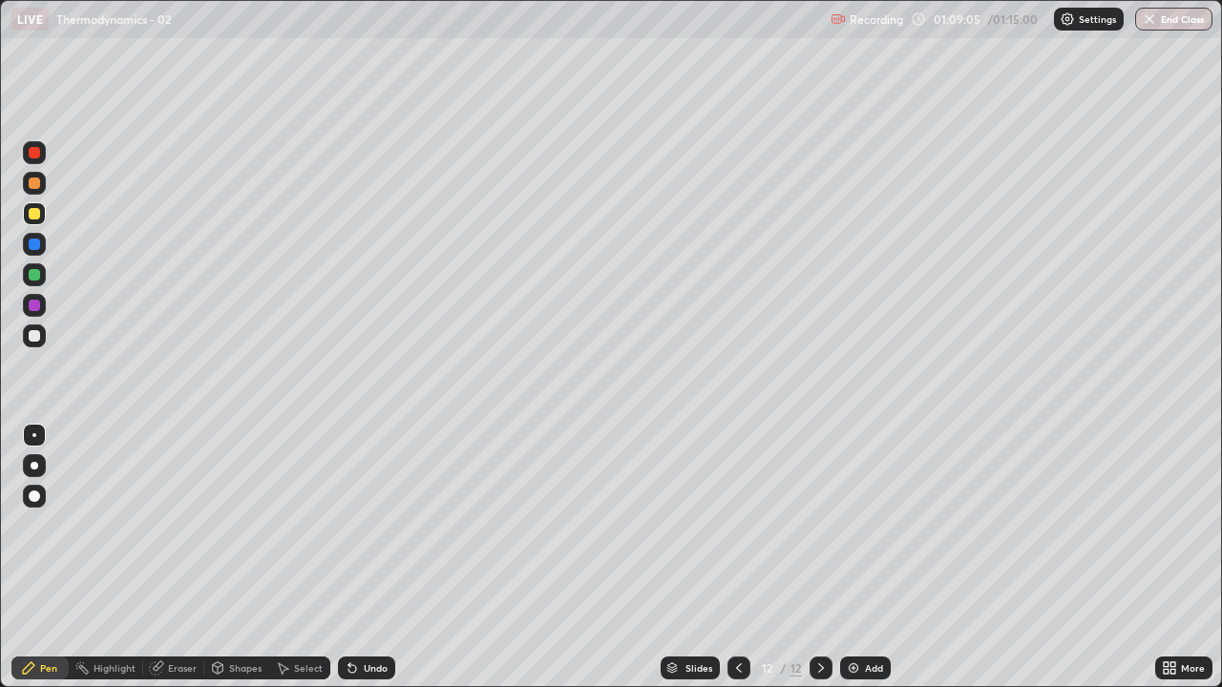
click at [179, 525] on div "Eraser" at bounding box center [182, 668] width 29 height 10
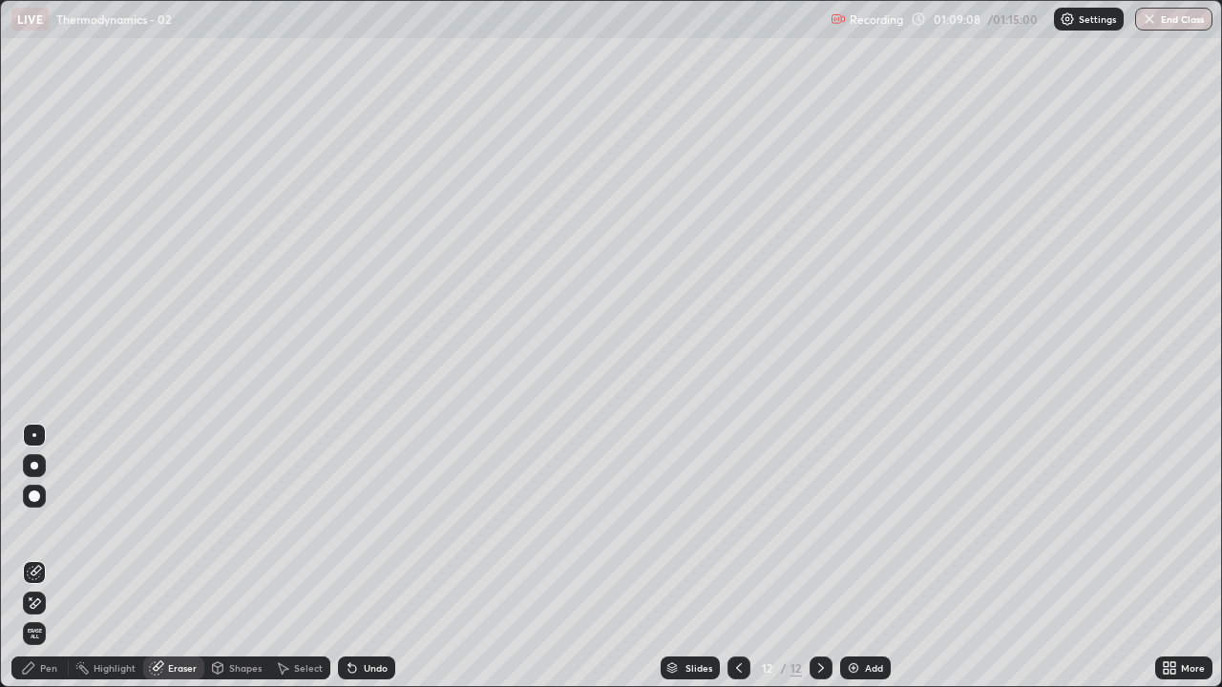
click at [56, 525] on div "Pen" at bounding box center [48, 668] width 17 height 10
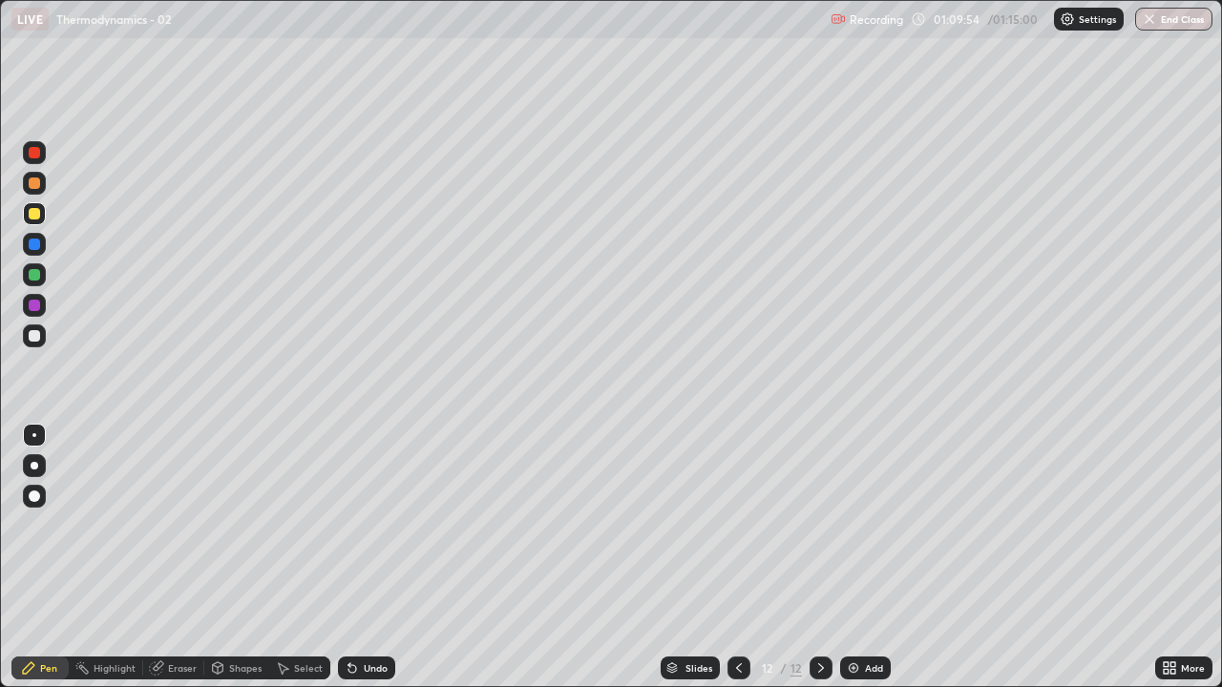
click at [27, 334] on div at bounding box center [34, 336] width 23 height 23
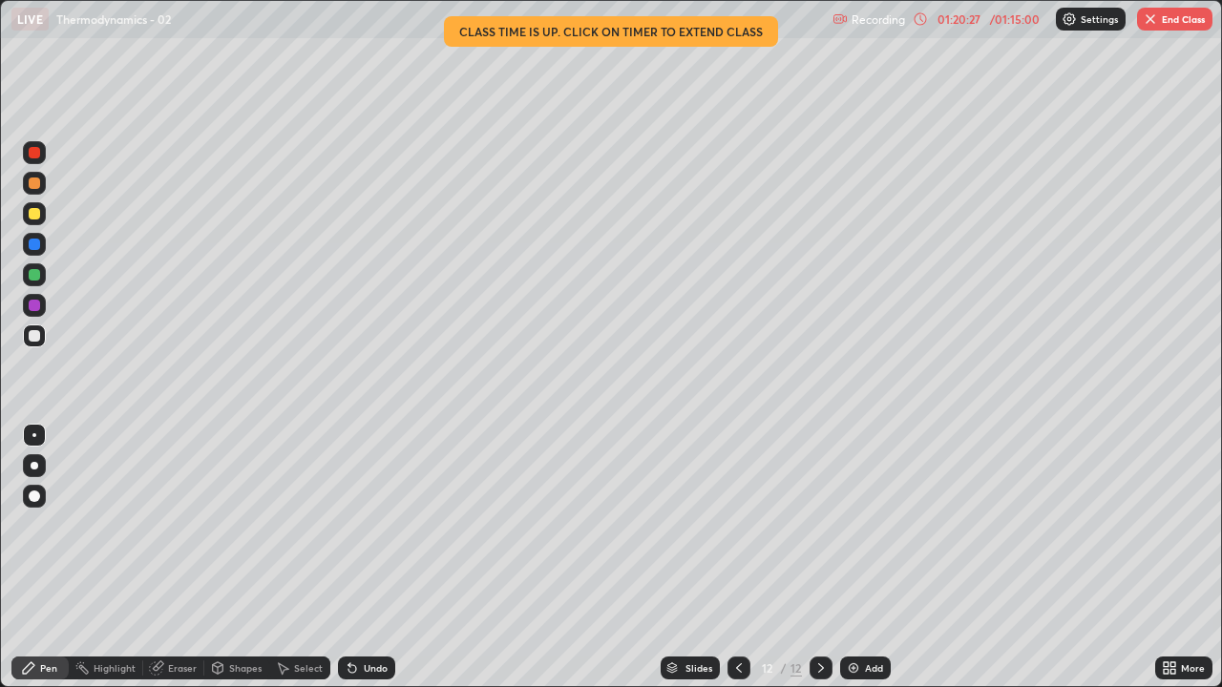
click at [1148, 21] on img "button" at bounding box center [1150, 18] width 15 height 15
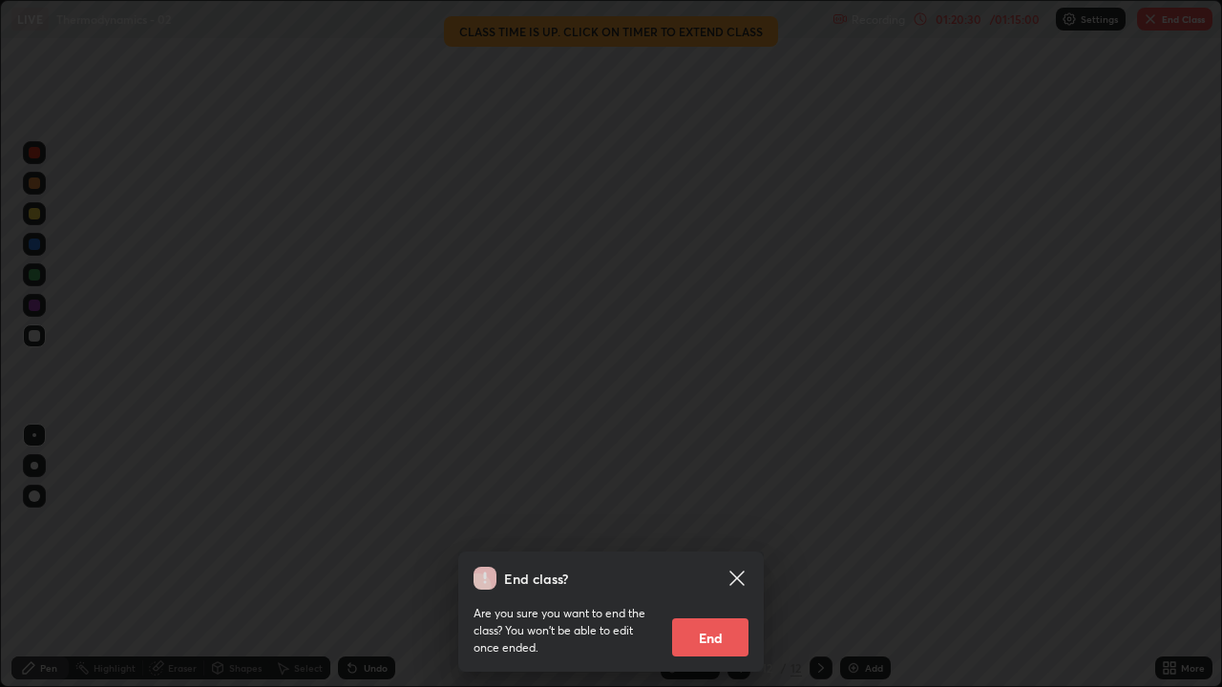
click at [706, 525] on button "End" at bounding box center [710, 638] width 76 height 38
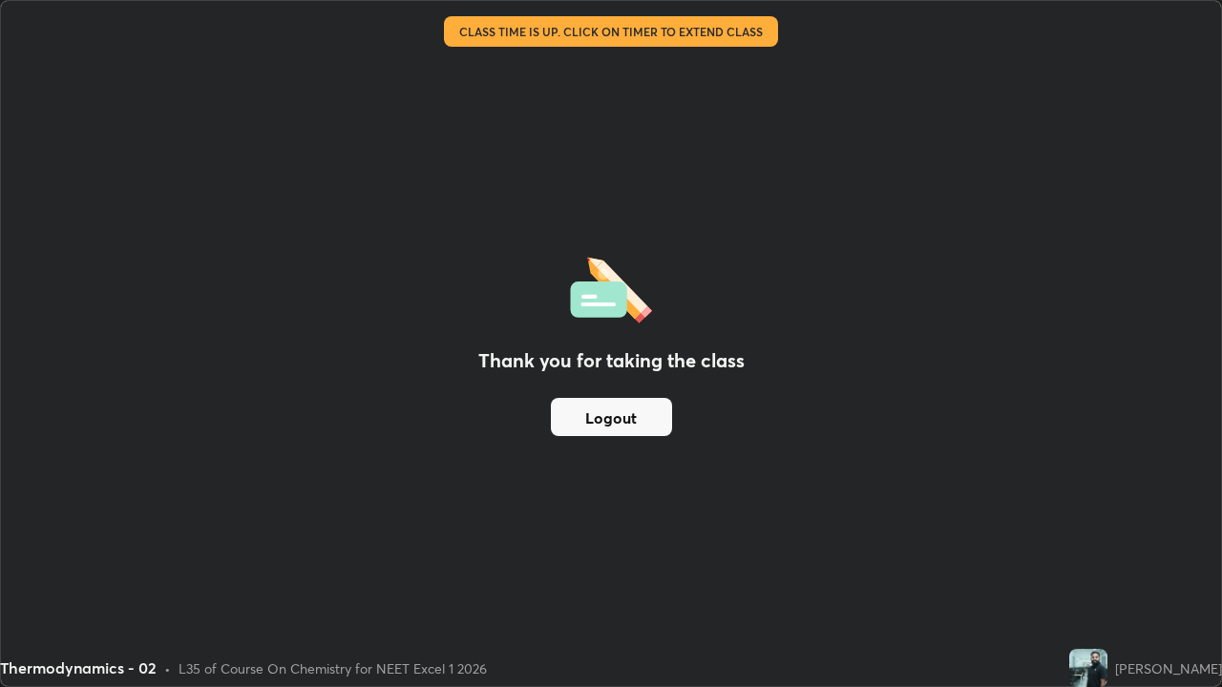
click at [608, 419] on button "Logout" at bounding box center [611, 417] width 121 height 38
click at [607, 411] on button "Logout" at bounding box center [611, 417] width 121 height 38
click at [610, 405] on button "Logout" at bounding box center [611, 417] width 121 height 38
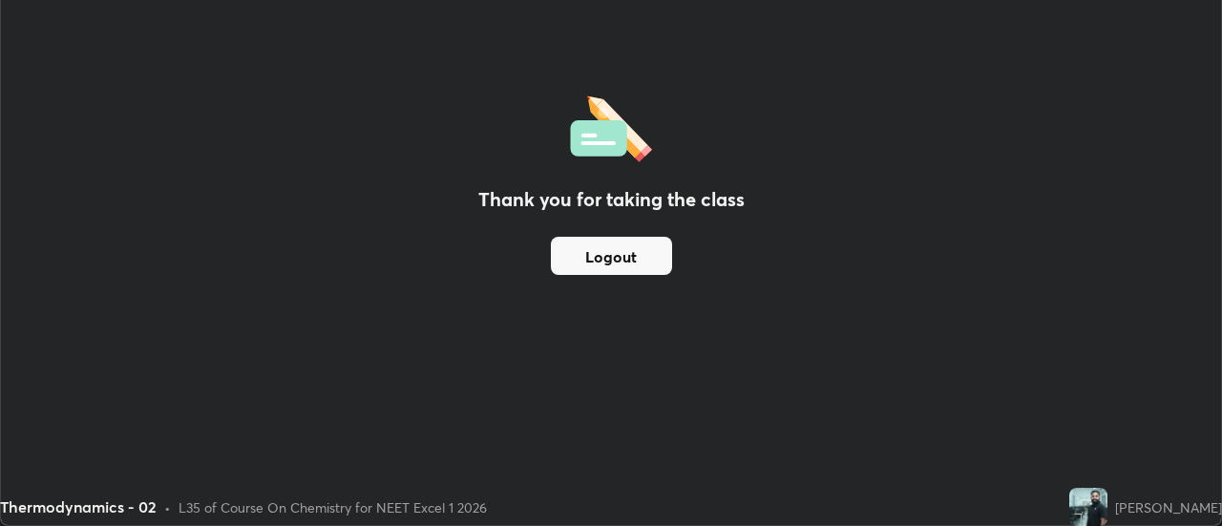
scroll to position [94926, 94231]
